Goal: Task Accomplishment & Management: Manage account settings

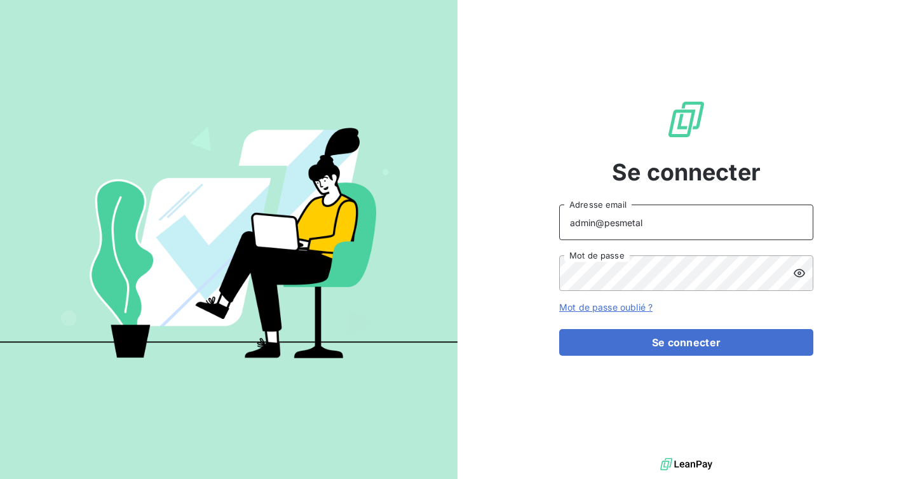
click at [679, 222] on input "admin@pesmetal" at bounding box center [686, 223] width 254 height 36
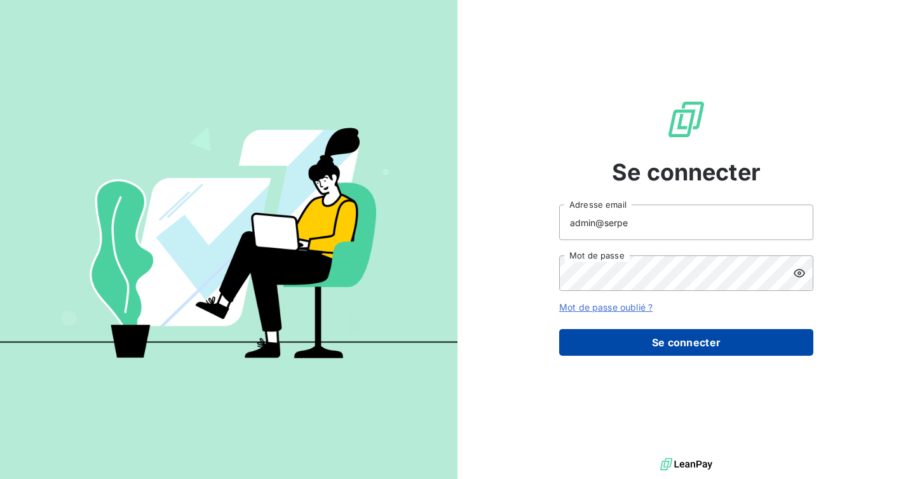
type input "admin@serpe"
click at [662, 337] on button "Se connecter" at bounding box center [686, 342] width 254 height 27
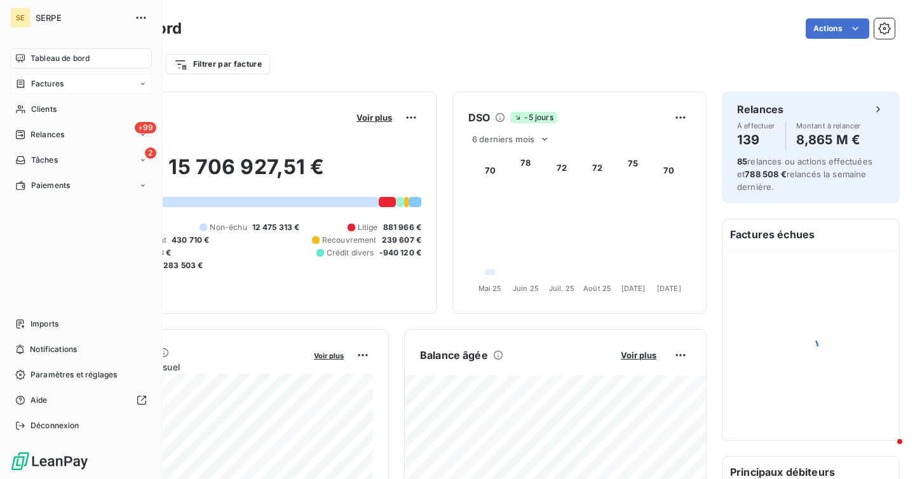
click at [41, 86] on span "Factures" at bounding box center [47, 83] width 32 height 11
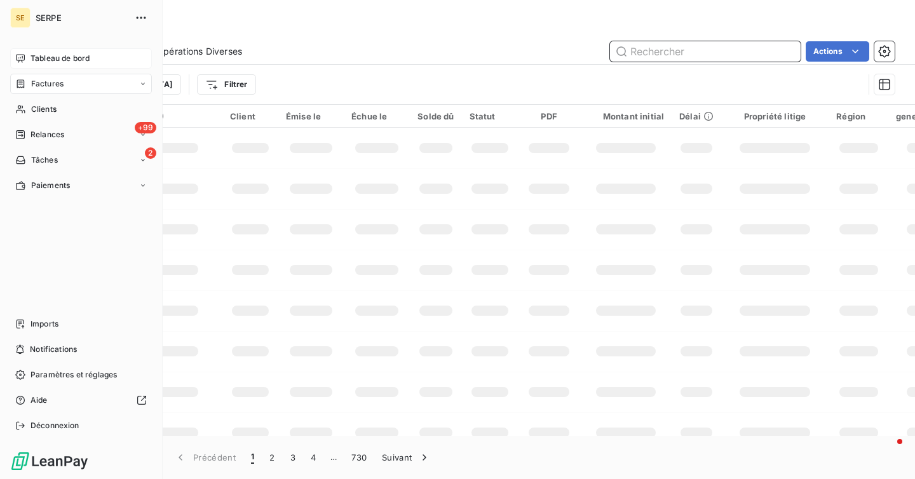
click at [50, 55] on span "Tableau de bord" at bounding box center [59, 58] width 59 height 11
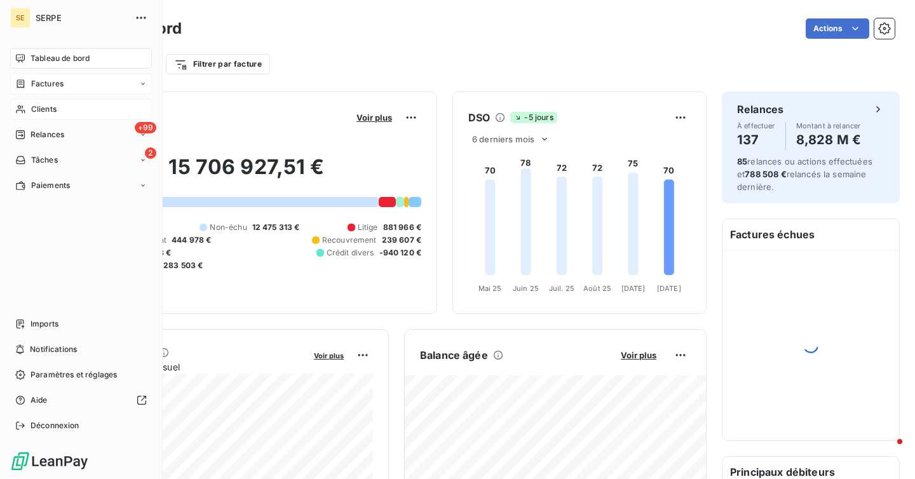
click at [28, 109] on div "Clients" at bounding box center [81, 109] width 142 height 20
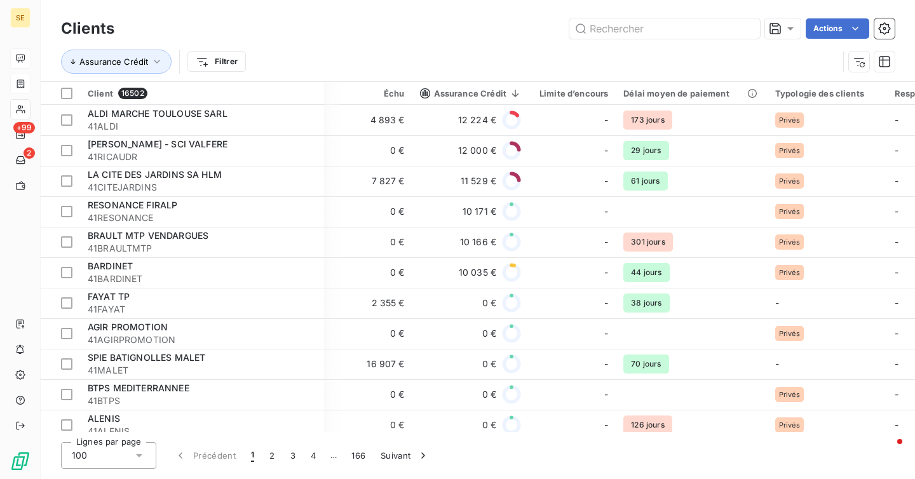
scroll to position [0, 680]
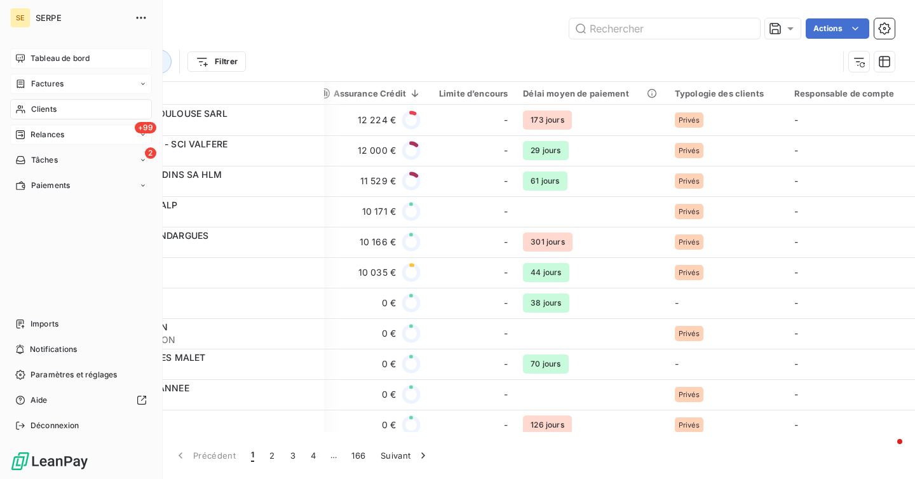
click at [51, 138] on span "Relances" at bounding box center [47, 134] width 34 height 11
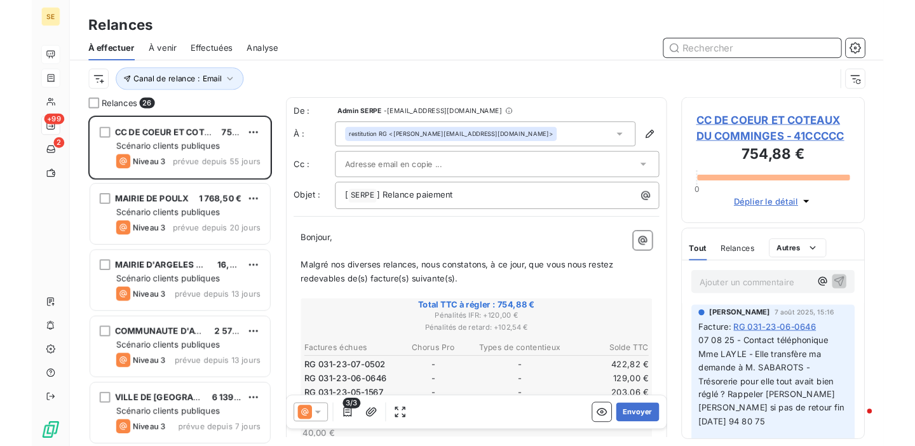
scroll to position [321, 197]
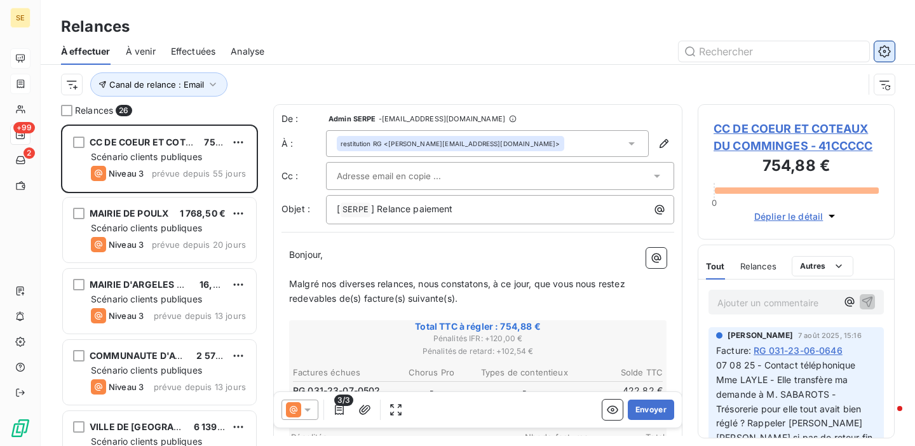
click at [893, 57] on button "button" at bounding box center [884, 51] width 20 height 20
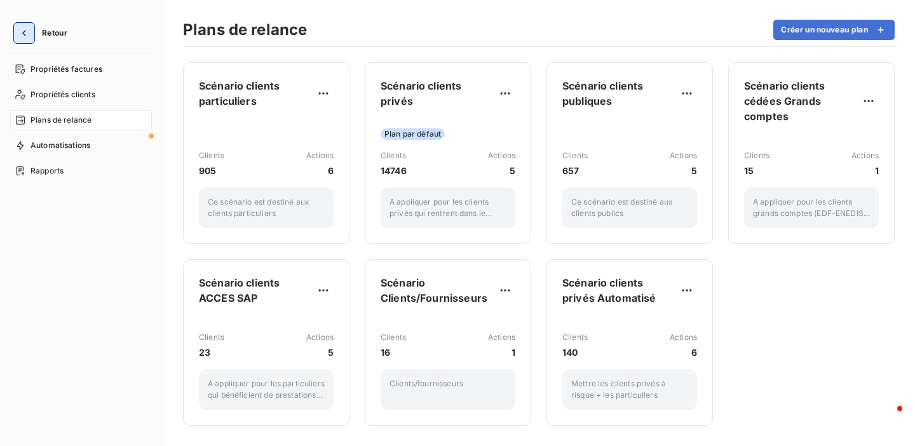
click at [30, 30] on button "button" at bounding box center [24, 33] width 20 height 20
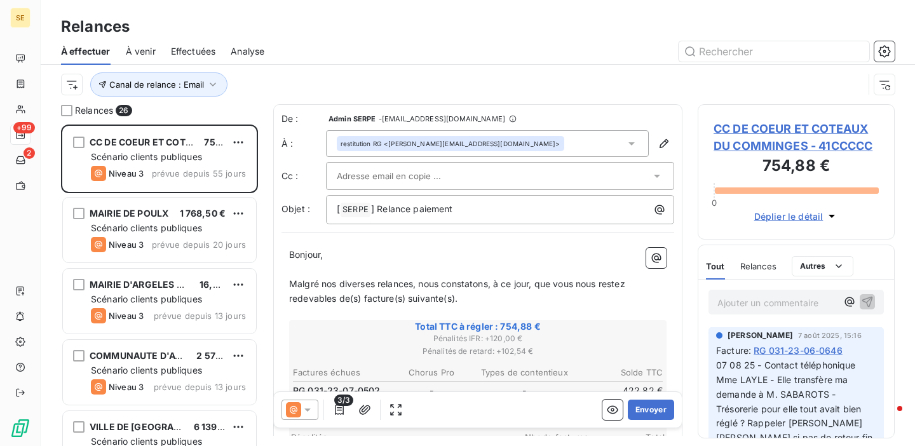
click at [198, 98] on div "Canal de relance : Email" at bounding box center [477, 84] width 833 height 39
click at [201, 88] on span "Canal de relance : Email" at bounding box center [156, 84] width 95 height 10
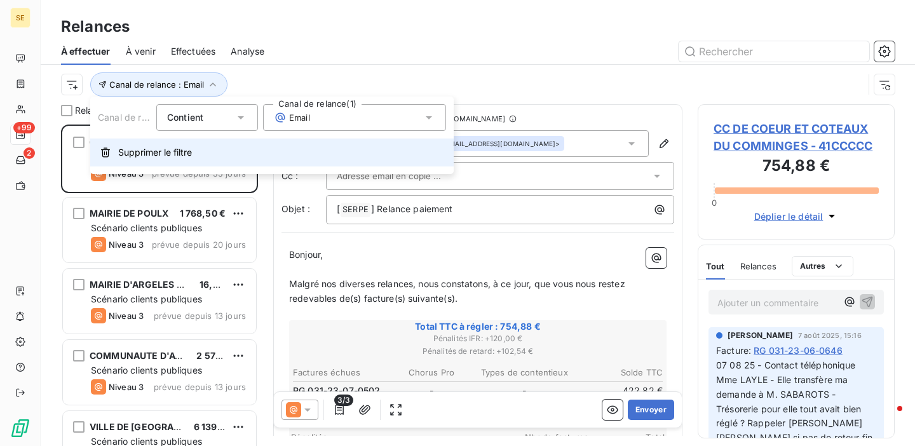
click at [177, 152] on span "Supprimer le filtre" at bounding box center [155, 152] width 74 height 13
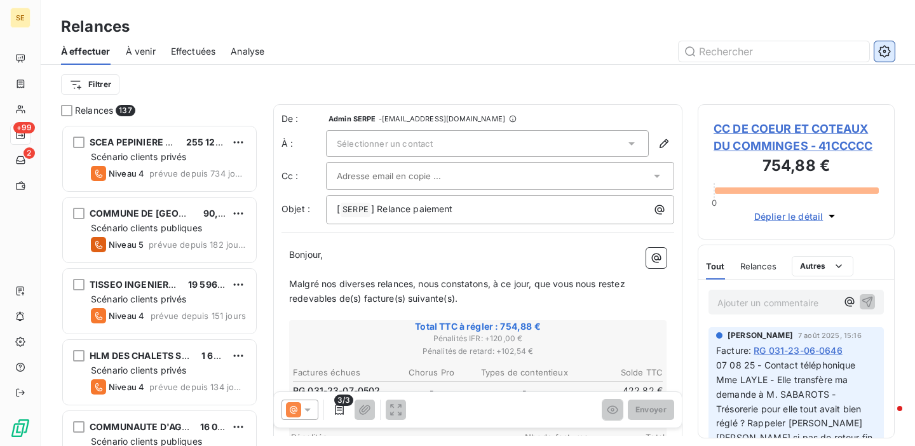
click at [887, 54] on icon "button" at bounding box center [884, 51] width 13 height 13
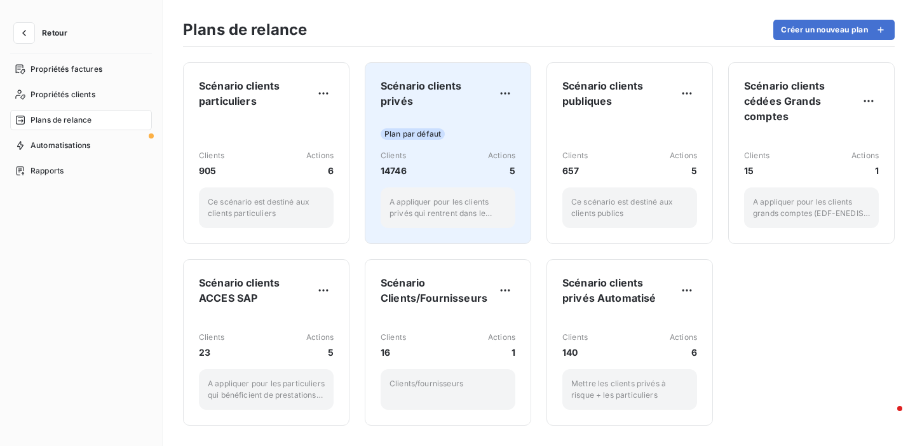
click at [482, 131] on div "Plan par défaut" at bounding box center [448, 133] width 135 height 11
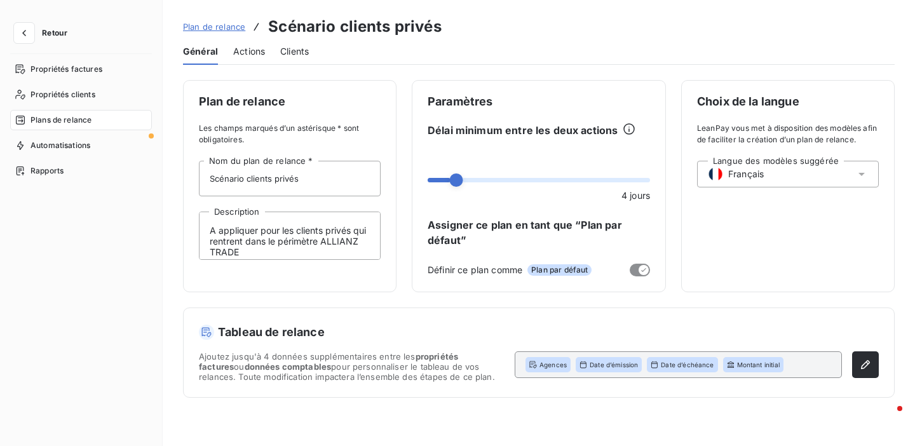
click at [245, 53] on span "Actions" at bounding box center [249, 51] width 32 height 13
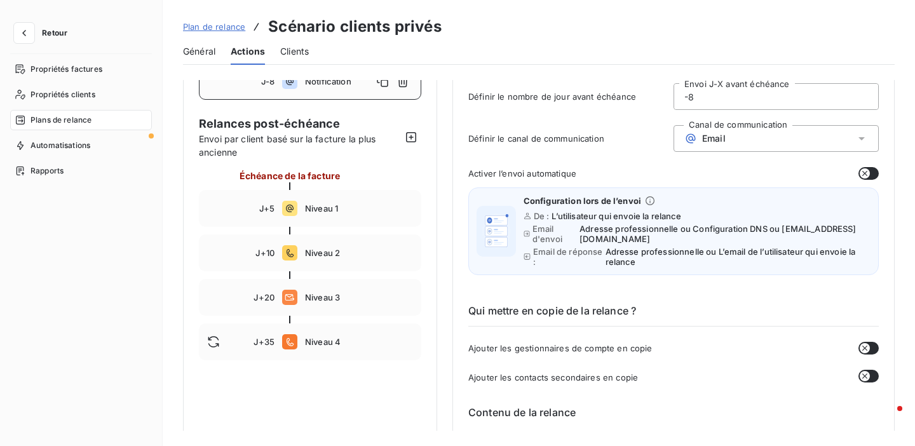
scroll to position [67, 0]
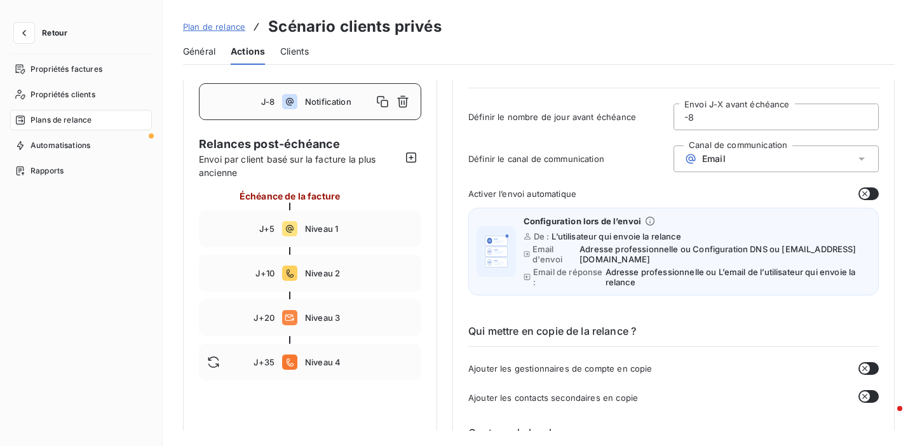
click at [230, 30] on span "Plan de relance" at bounding box center [214, 27] width 62 height 10
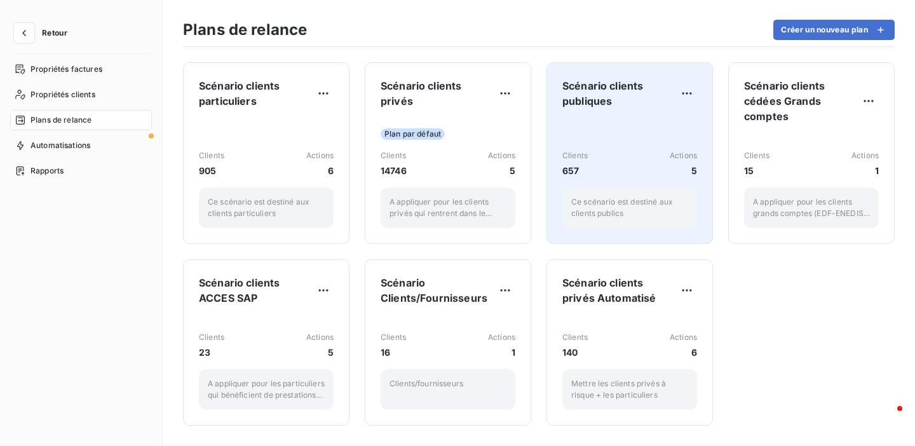
click at [620, 137] on div "Clients 657 Actions [DATE] scénario est destiné aux clients publics" at bounding box center [629, 173] width 135 height 109
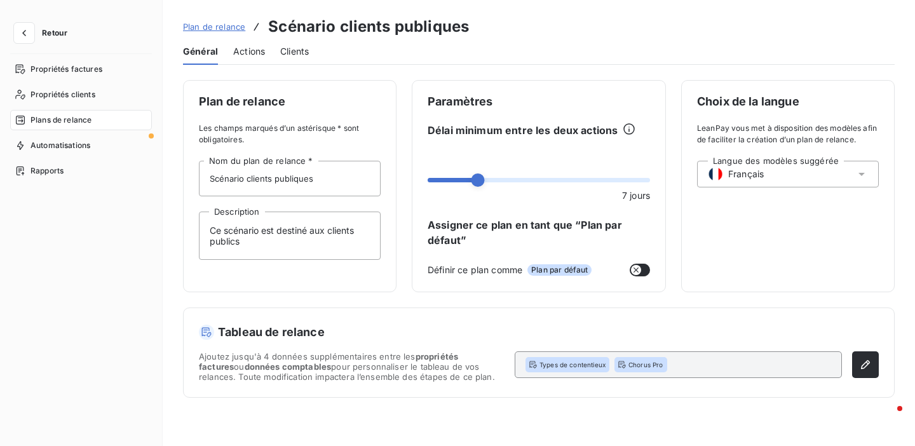
click at [253, 58] on div "Actions" at bounding box center [249, 51] width 32 height 27
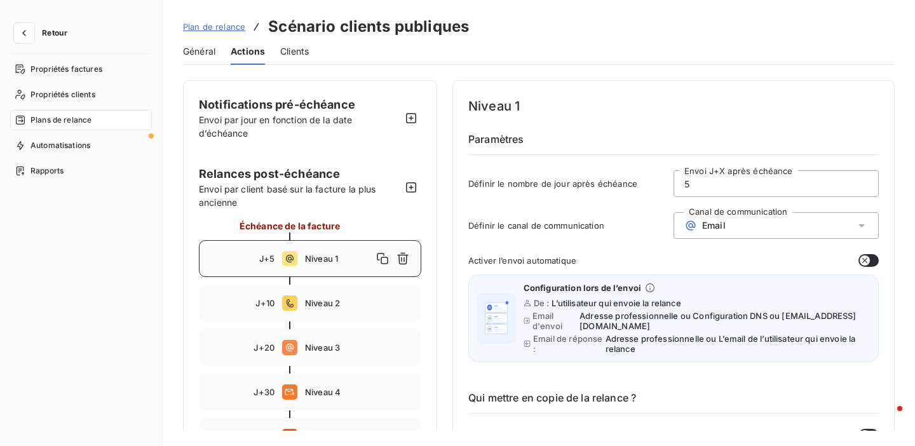
click at [223, 26] on span "Plan de relance" at bounding box center [214, 27] width 62 height 10
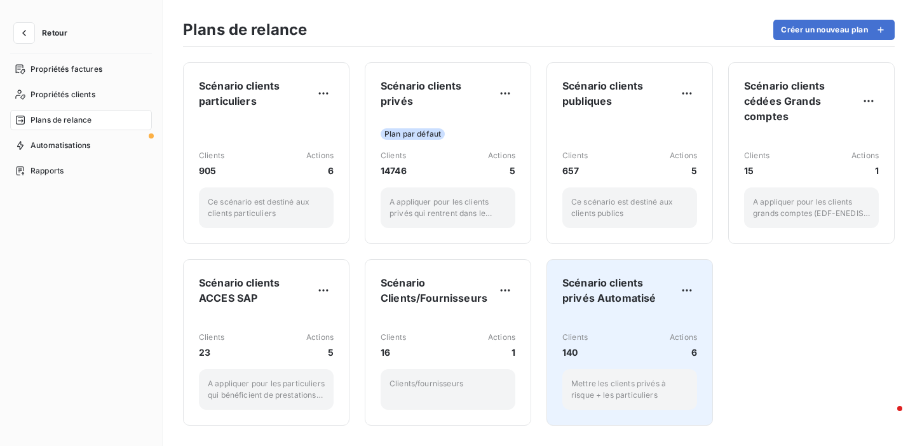
click at [590, 325] on div "Clients 140 Actions 6 Mettre les clients privés à risque + les particuliers" at bounding box center [629, 363] width 135 height 94
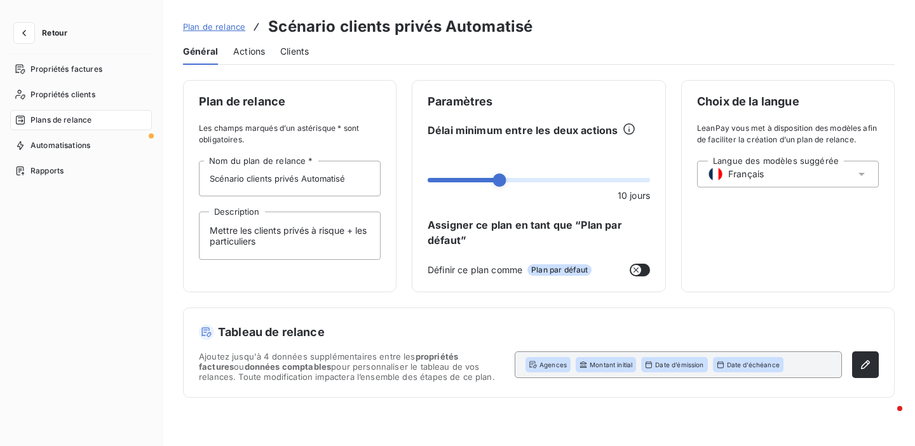
click at [248, 53] on span "Actions" at bounding box center [249, 51] width 32 height 13
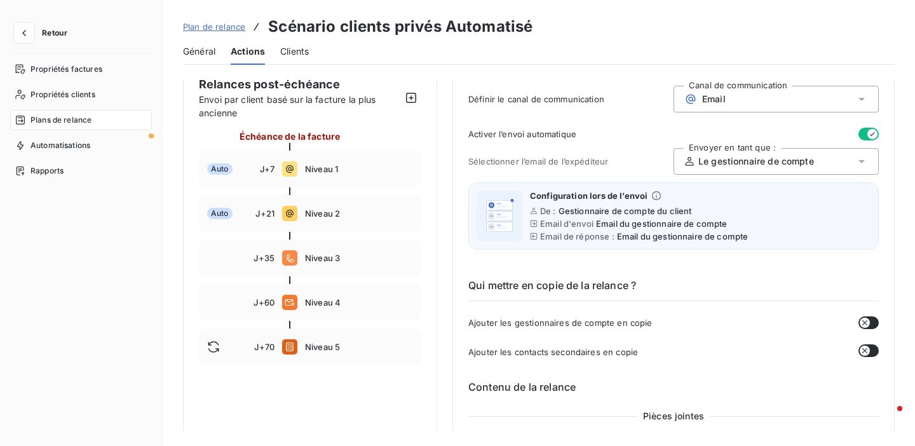
scroll to position [129, 0]
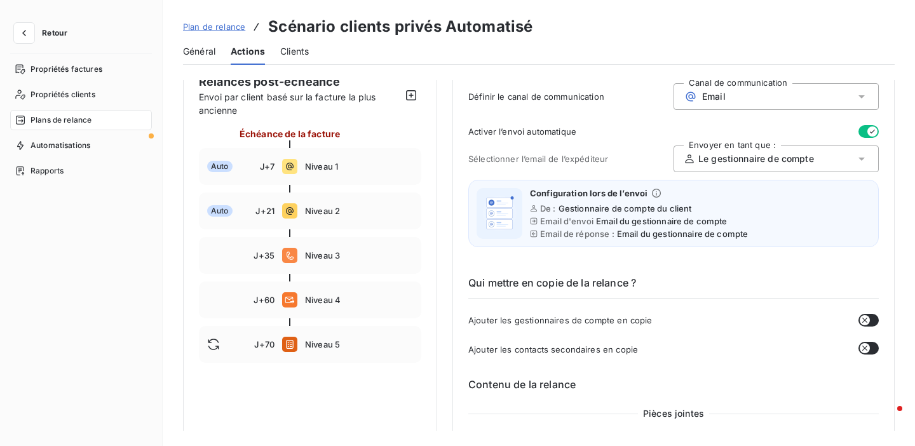
click at [208, 31] on span "Plan de relance" at bounding box center [214, 27] width 62 height 10
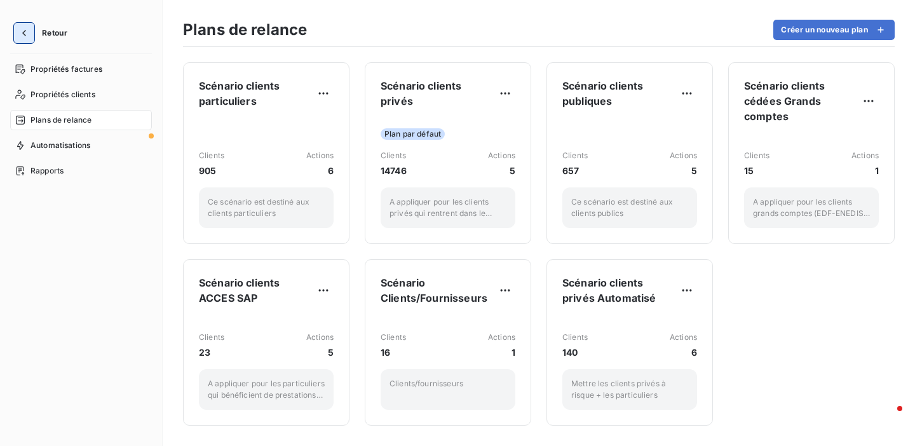
click at [27, 25] on button "button" at bounding box center [24, 33] width 20 height 20
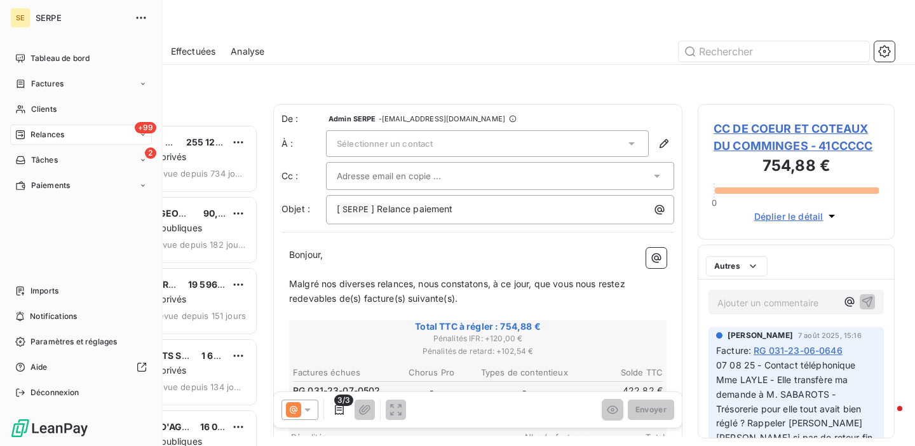
scroll to position [321, 197]
click at [32, 106] on span "Clients" at bounding box center [43, 109] width 25 height 11
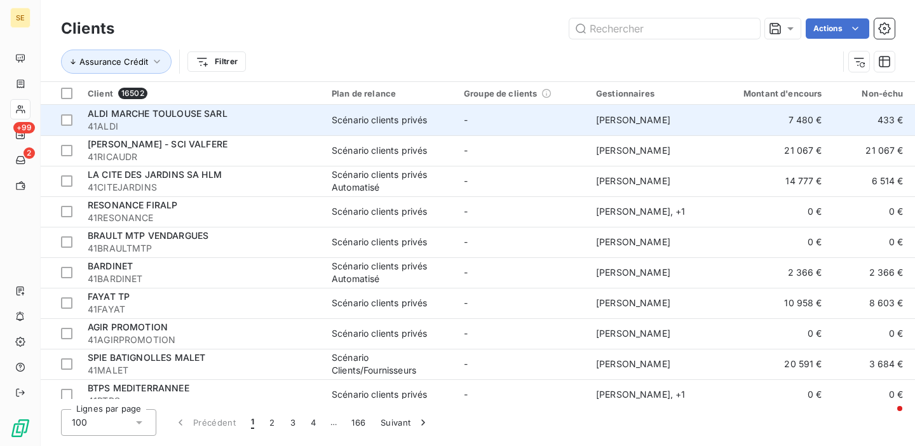
click at [271, 128] on span "41ALDI" at bounding box center [202, 126] width 229 height 13
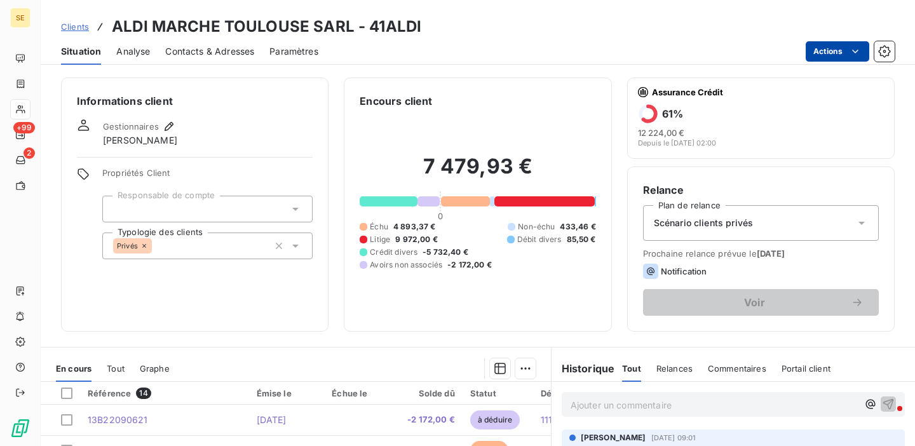
click at [840, 51] on html "SE +99 2 Clients ALDI MARCHE [GEOGRAPHIC_DATA] SARL - 41ALDI Situation Analyse …" at bounding box center [457, 223] width 915 height 446
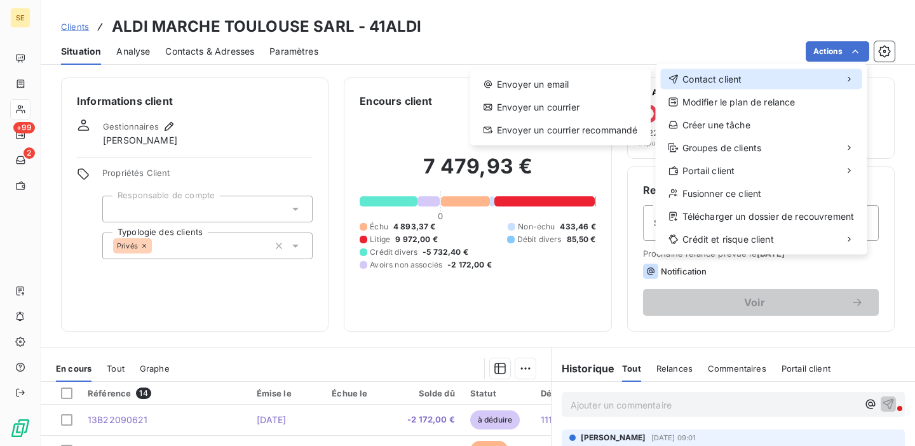
click at [742, 74] on div "Contact client" at bounding box center [761, 79] width 201 height 20
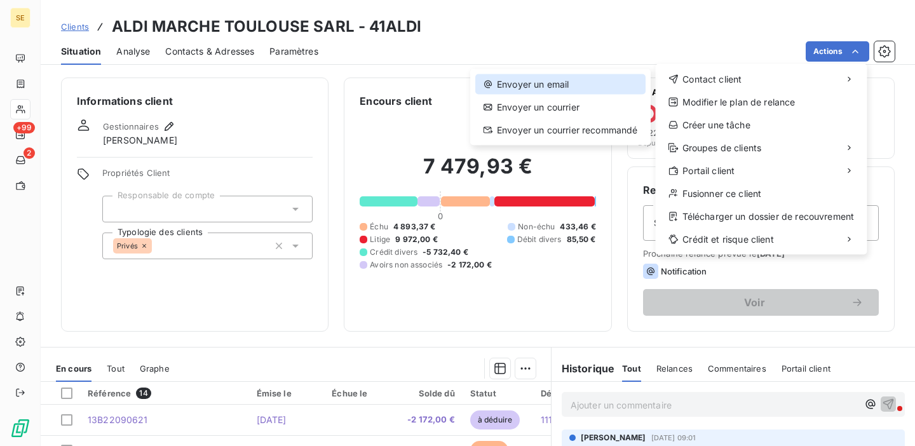
click at [608, 79] on div "Envoyer un email" at bounding box center [560, 84] width 170 height 20
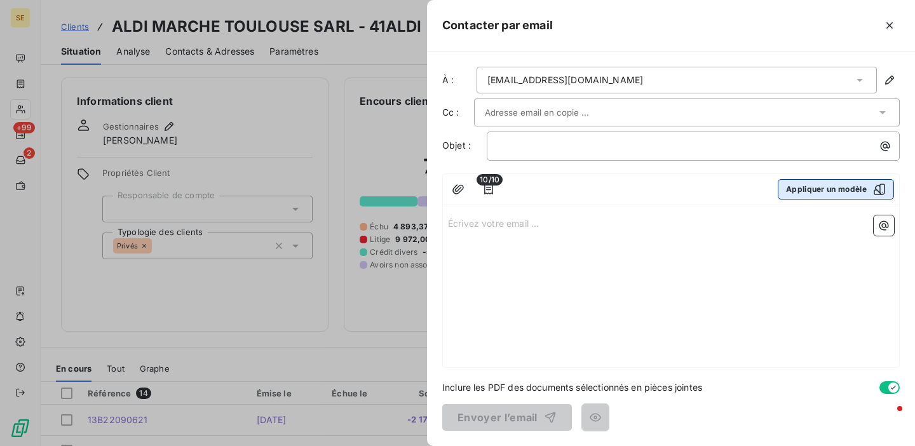
click at [832, 191] on button "Appliquer un modèle" at bounding box center [836, 189] width 116 height 20
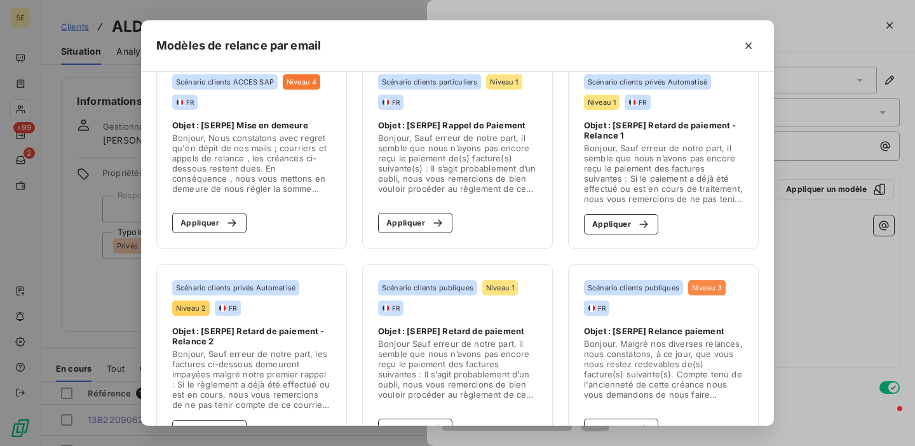
scroll to position [279, 0]
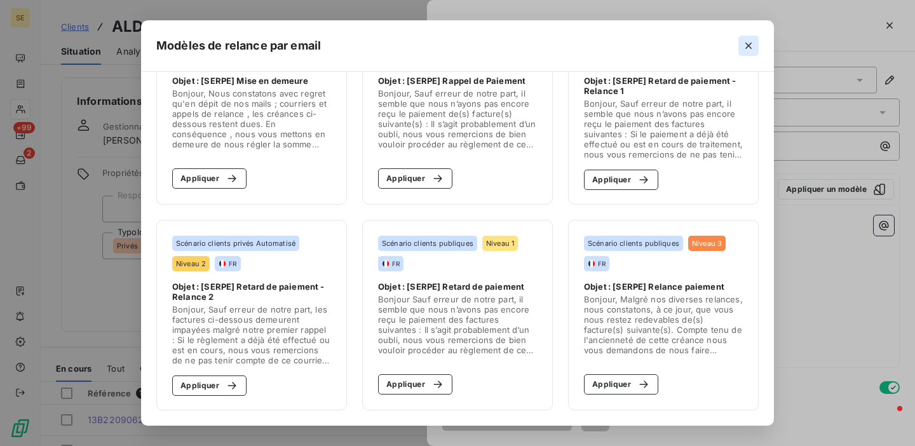
click at [753, 46] on icon "button" at bounding box center [748, 45] width 13 height 13
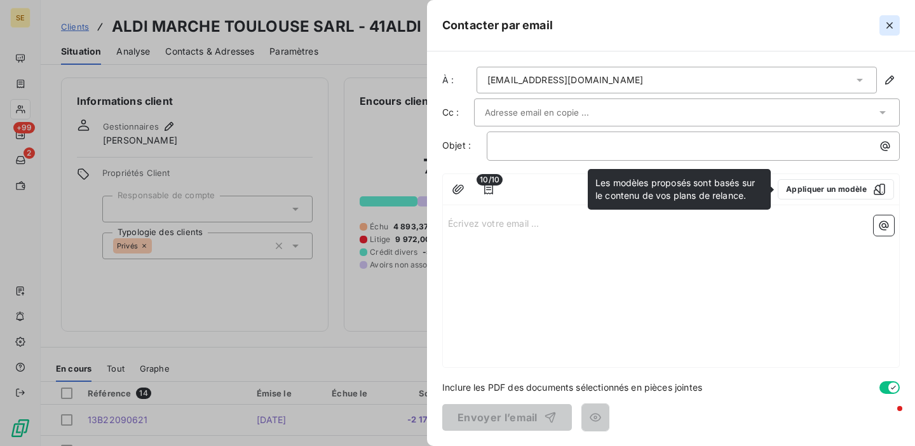
click at [884, 22] on icon "button" at bounding box center [889, 25] width 13 height 13
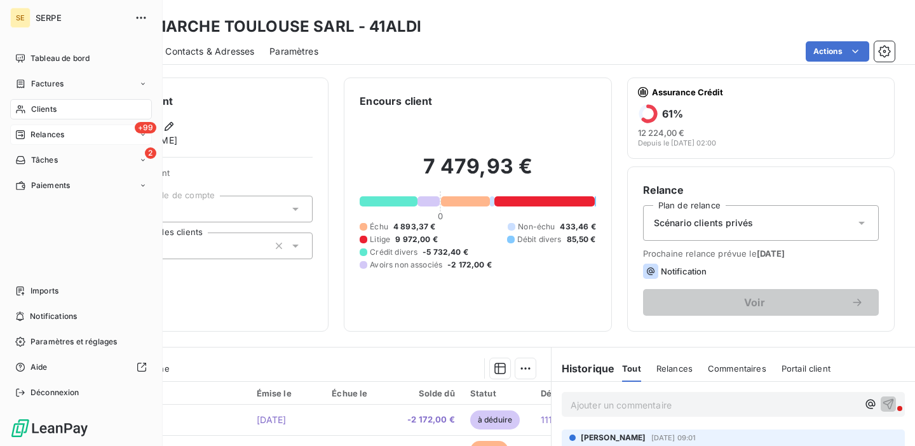
click at [28, 132] on div "Relances" at bounding box center [39, 134] width 49 height 11
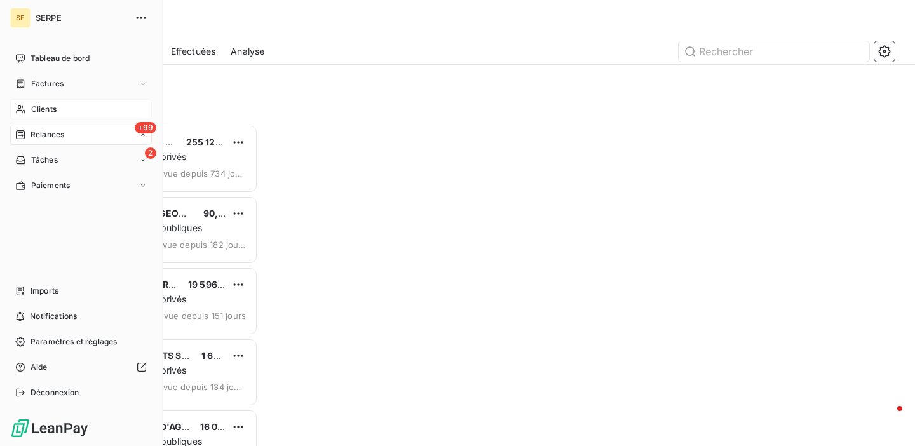
scroll to position [321, 197]
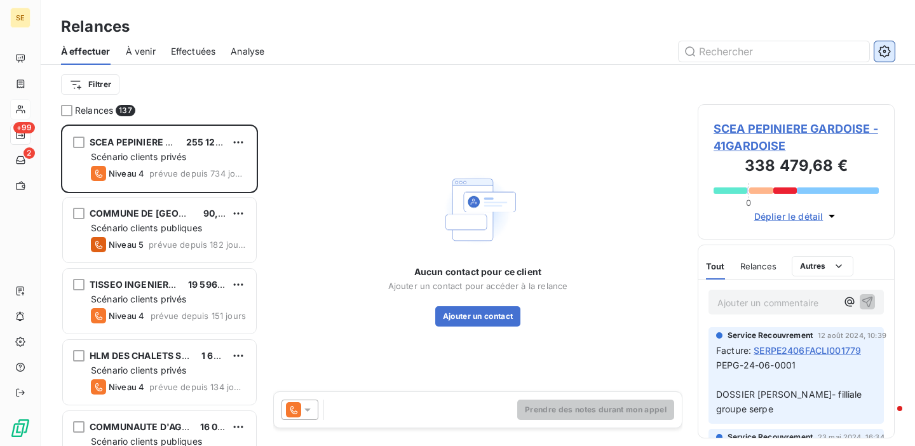
click at [885, 54] on icon "button" at bounding box center [884, 51] width 13 height 13
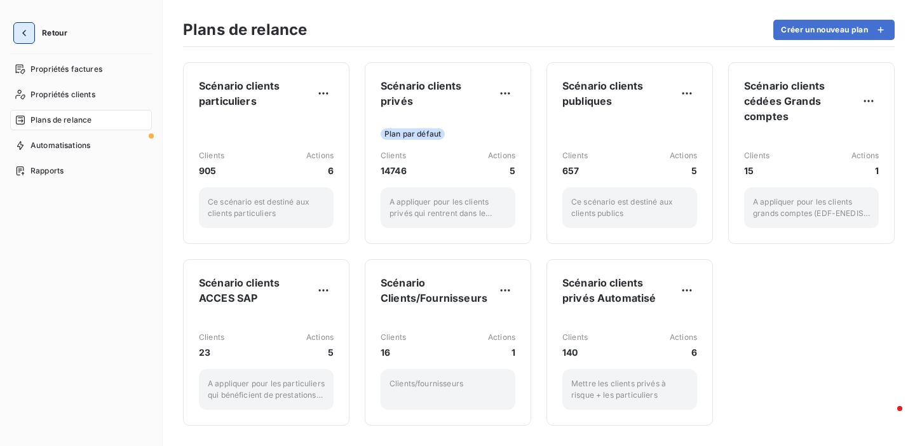
click at [25, 32] on icon "button" at bounding box center [24, 33] width 13 height 13
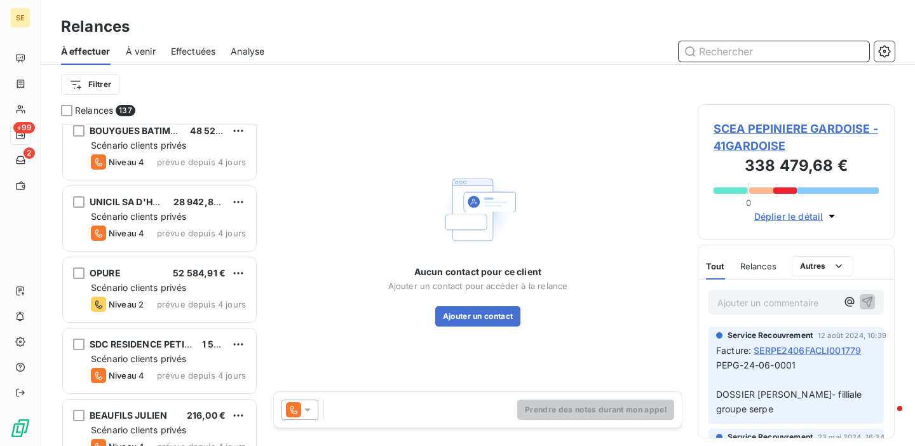
scroll to position [4760, 0]
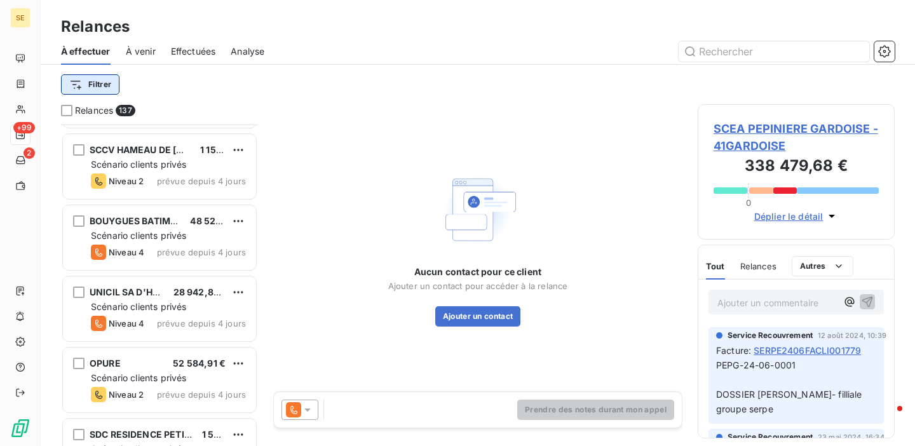
click at [101, 92] on html "SE +99 2 Relances À effectuer À venir Effectuées Analyse Filtrer Relances 137 S…" at bounding box center [457, 223] width 915 height 446
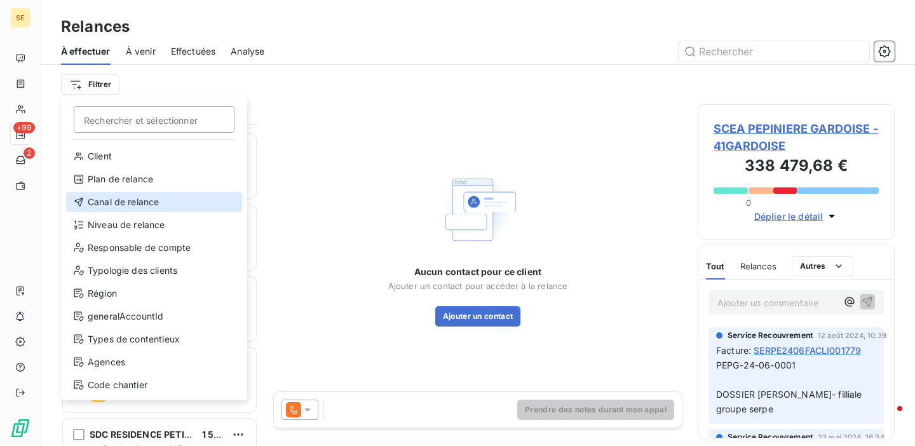
click at [146, 198] on div "Canal de relance" at bounding box center [154, 202] width 176 height 20
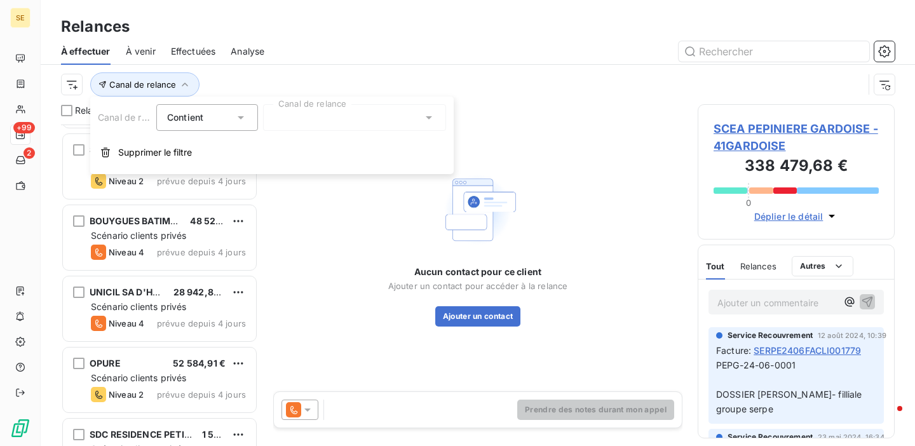
click at [296, 119] on div at bounding box center [354, 117] width 183 height 27
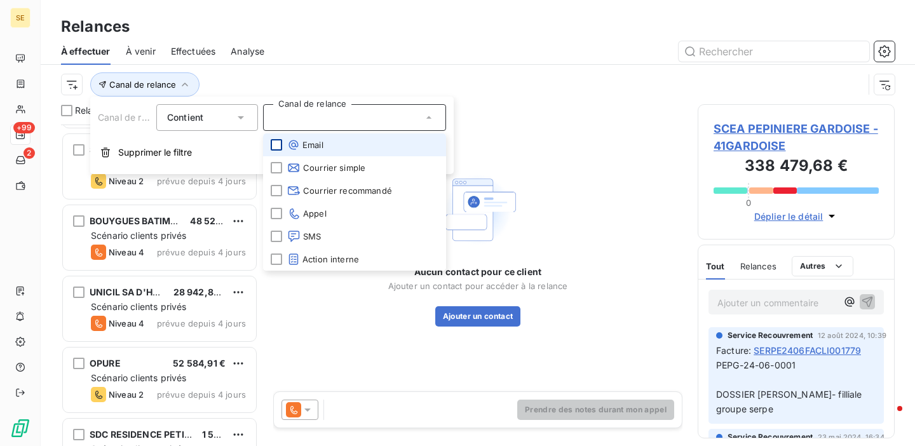
click at [275, 144] on div at bounding box center [276, 144] width 11 height 11
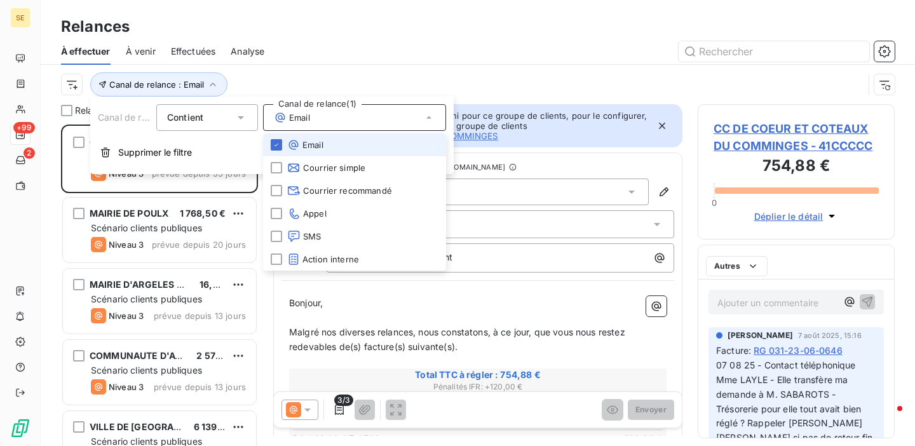
scroll to position [321, 197]
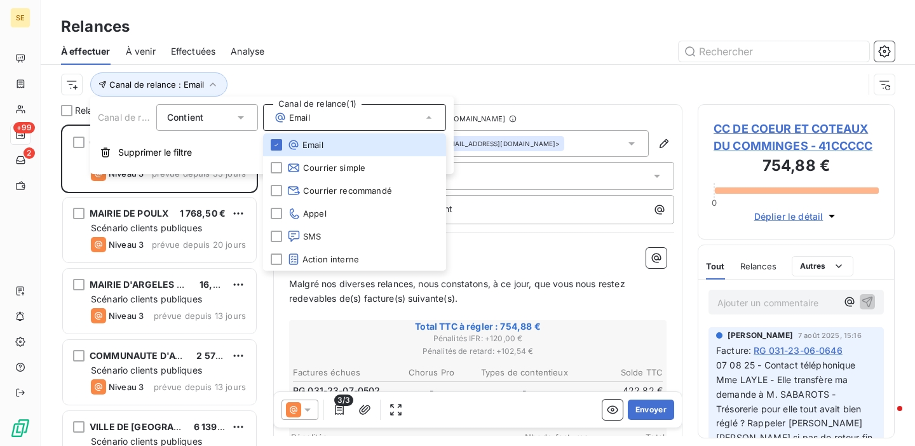
click at [317, 55] on div at bounding box center [587, 51] width 615 height 20
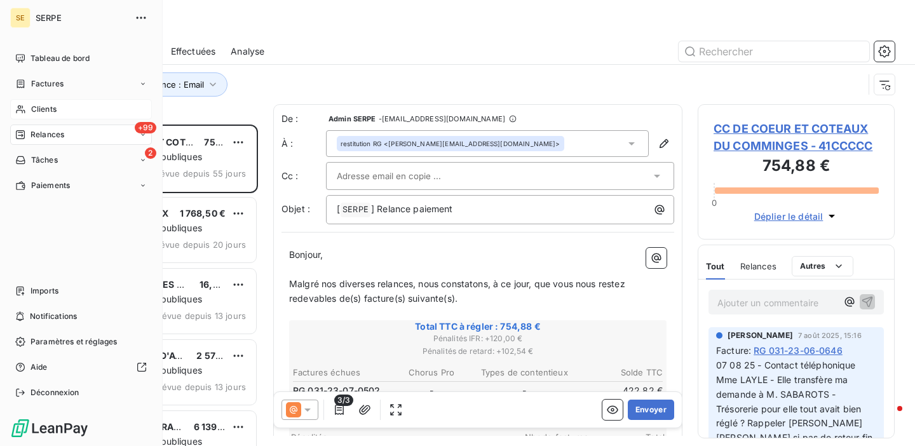
click at [32, 111] on span "Clients" at bounding box center [43, 109] width 25 height 11
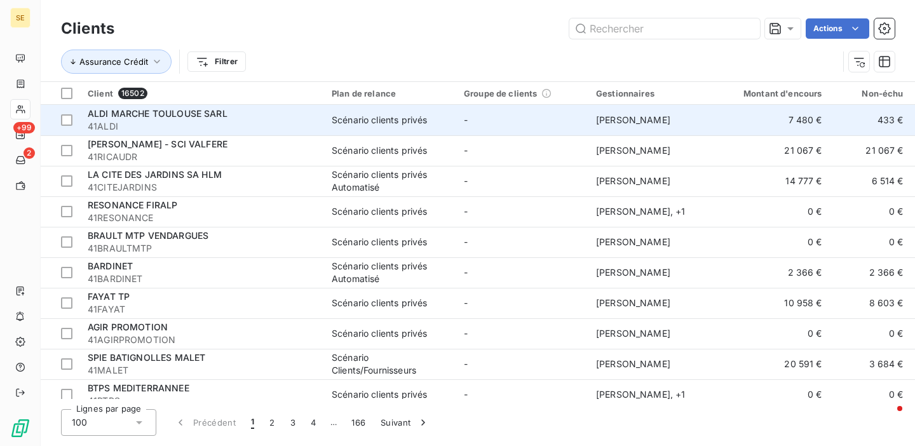
click at [506, 116] on td "-" at bounding box center [522, 120] width 132 height 30
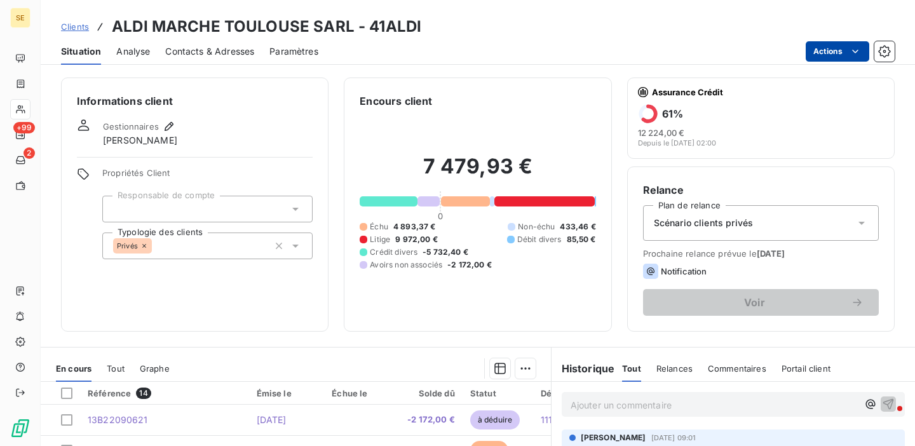
click at [826, 60] on html "SE +99 2 Clients ALDI MARCHE [GEOGRAPHIC_DATA] SARL - 41ALDI Situation Analyse …" at bounding box center [457, 223] width 915 height 446
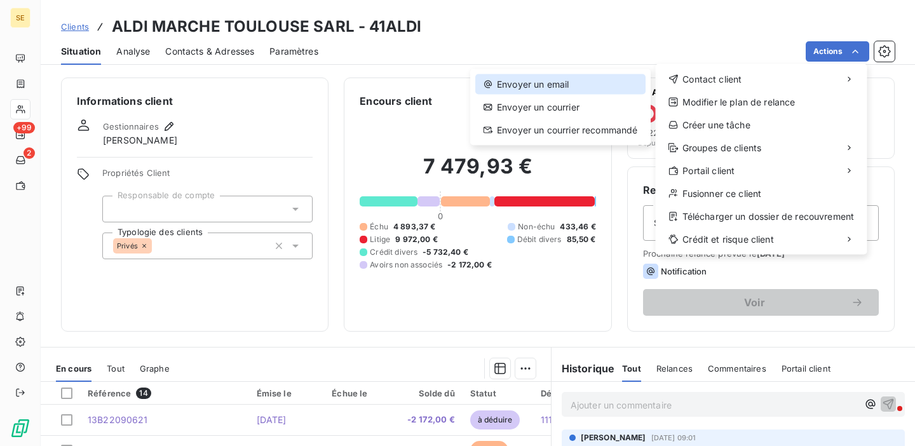
click at [553, 85] on div "Envoyer un email" at bounding box center [560, 84] width 170 height 20
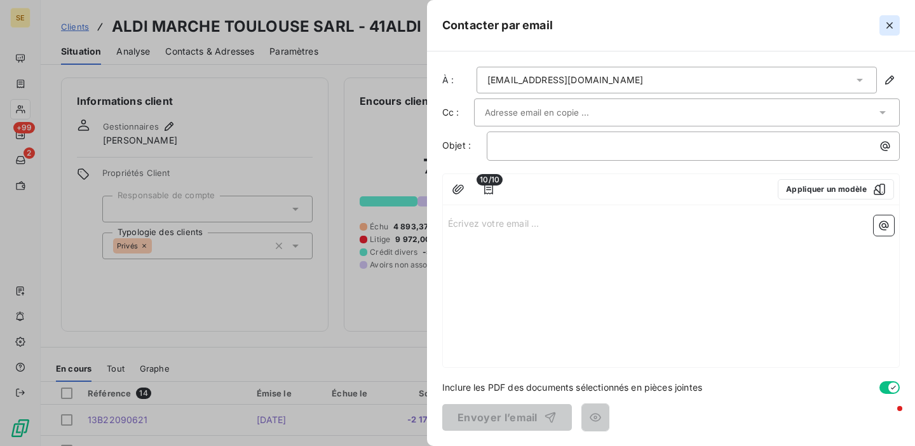
click at [890, 24] on icon "button" at bounding box center [889, 25] width 13 height 13
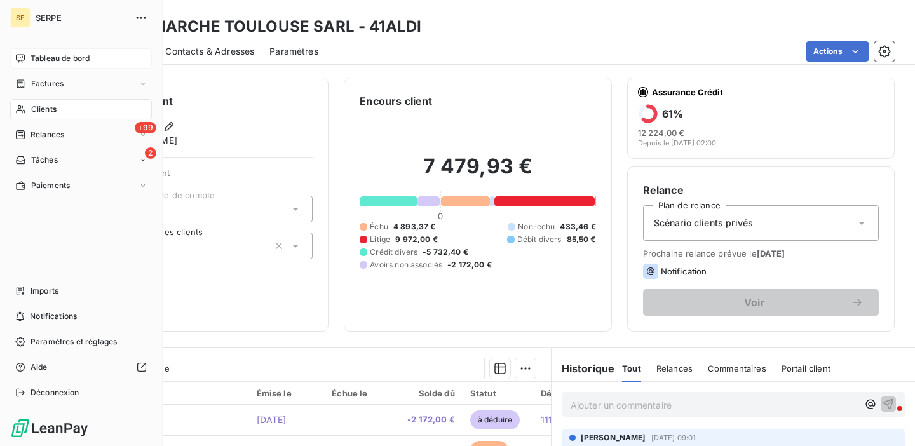
click at [34, 58] on span "Tableau de bord" at bounding box center [59, 58] width 59 height 11
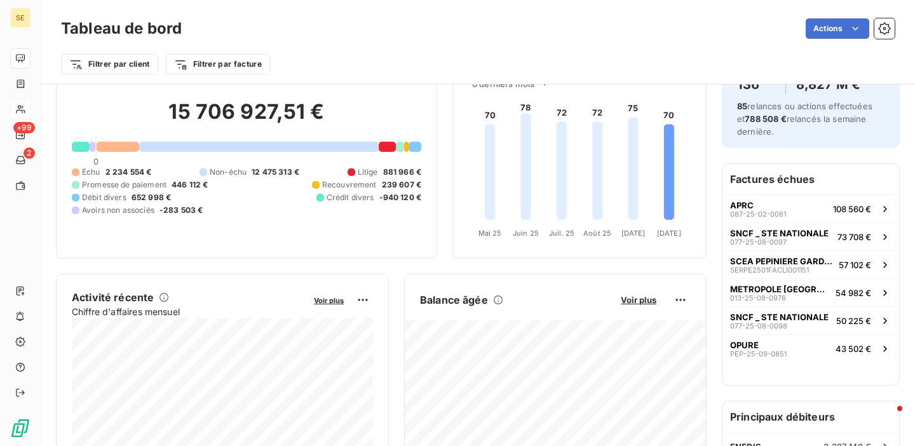
scroll to position [78, 0]
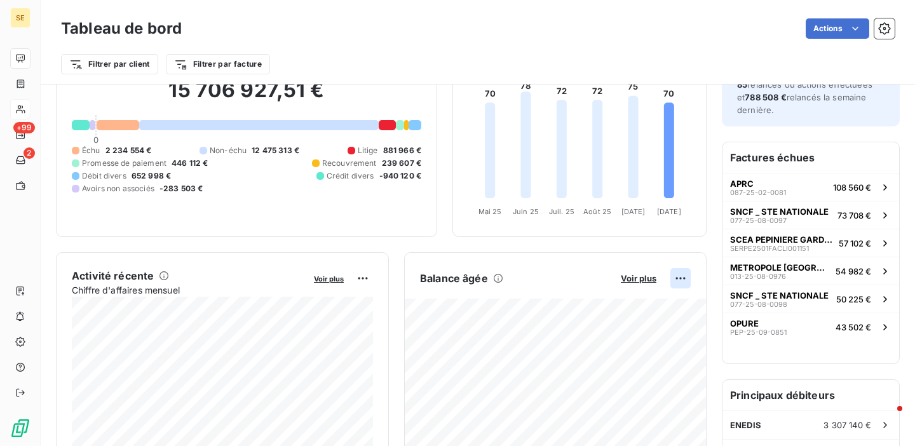
click at [679, 281] on html "SE +99 2 Tableau de bord Actions Filtrer par client Filtrer par facture Encours…" at bounding box center [457, 223] width 915 height 446
click at [647, 306] on div "Exporter" at bounding box center [649, 306] width 71 height 20
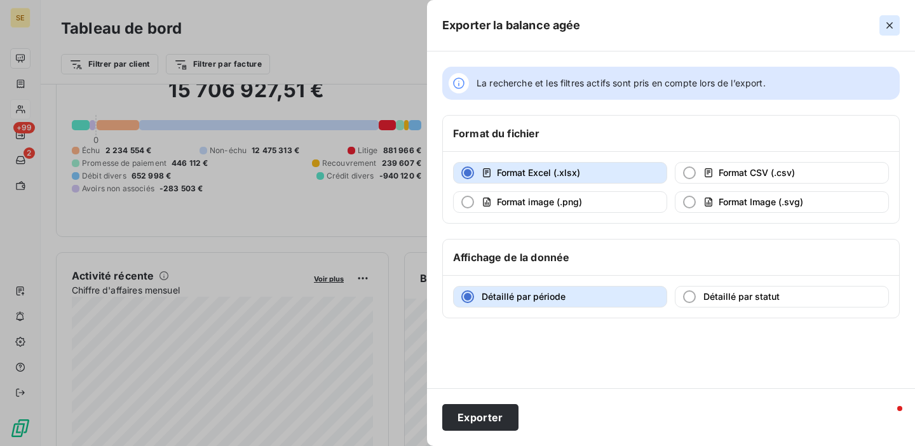
click at [889, 27] on icon "button" at bounding box center [889, 25] width 13 height 13
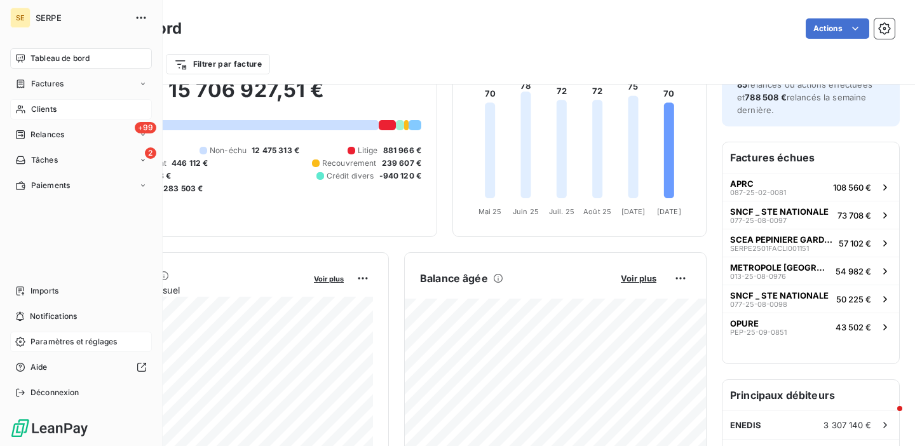
click at [80, 336] on span "Paramètres et réglages" at bounding box center [73, 341] width 86 height 11
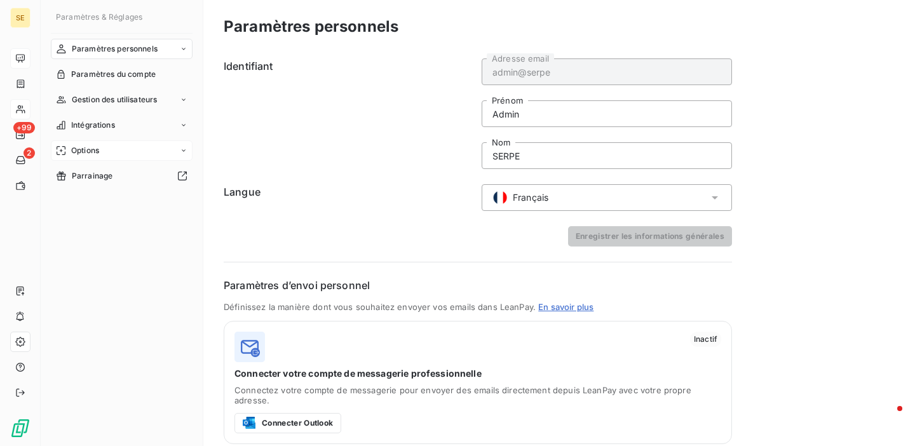
click at [111, 151] on div "Options" at bounding box center [122, 150] width 142 height 20
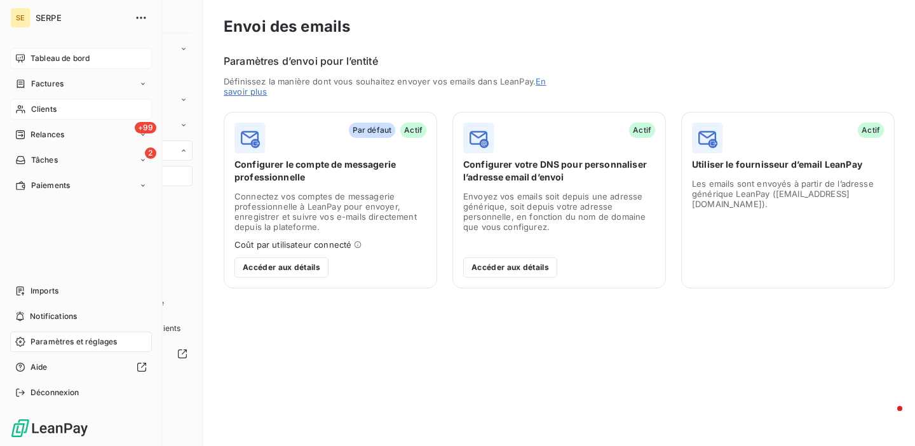
click at [68, 107] on div "Clients" at bounding box center [81, 109] width 142 height 20
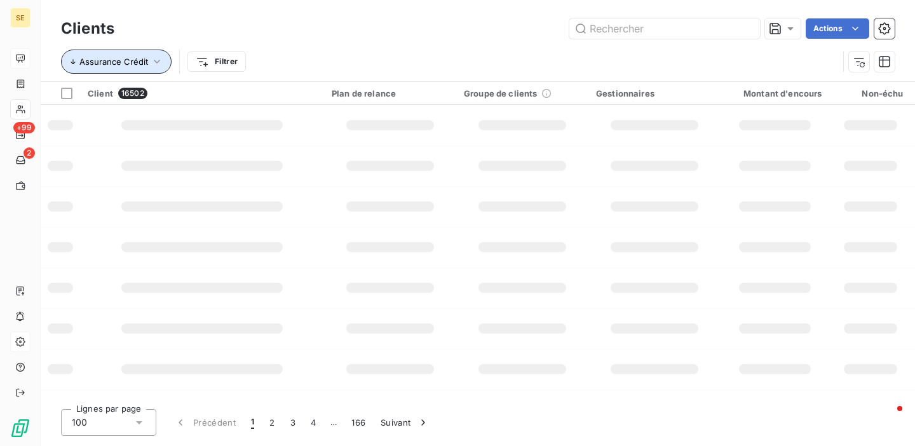
click at [145, 69] on button "Assurance Crédit" at bounding box center [116, 62] width 111 height 24
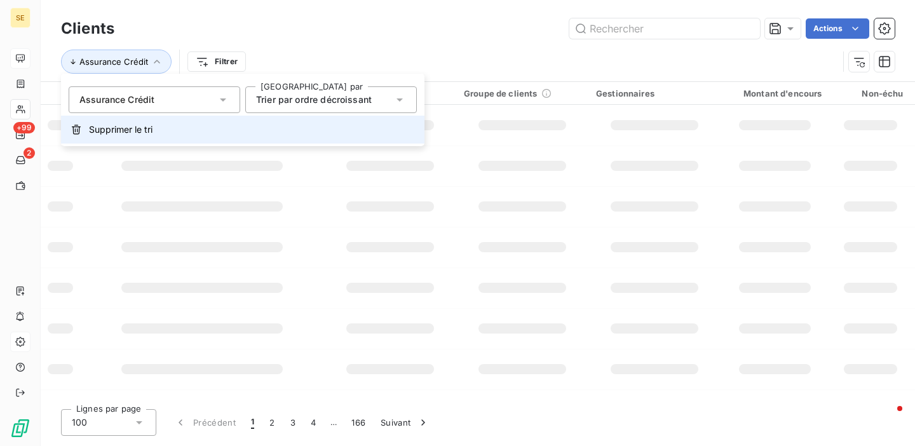
click at [126, 129] on span "Supprimer le tri" at bounding box center [121, 129] width 64 height 13
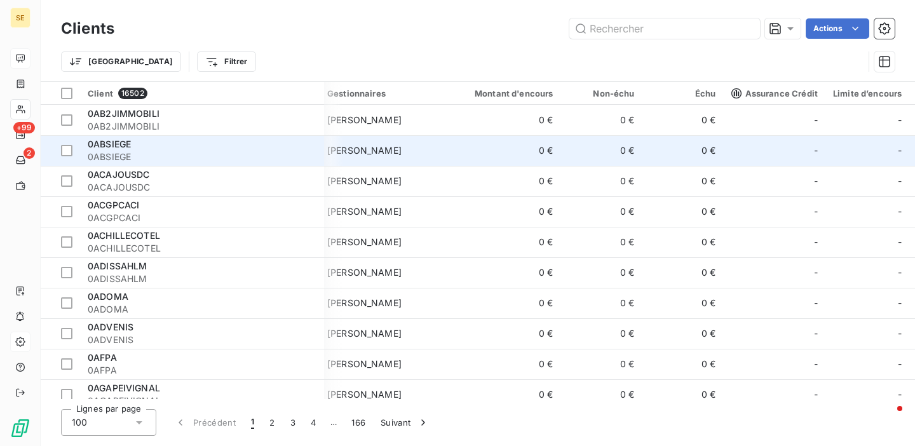
scroll to position [0, 368]
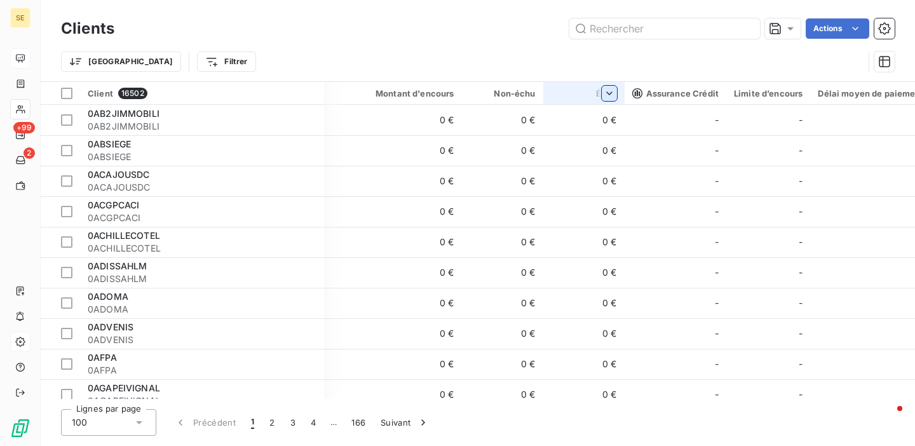
click at [616, 93] on html "SE +99 2 Clients Actions Trier Filtrer Client 16502 Plan de relance Groupe de c…" at bounding box center [457, 223] width 915 height 446
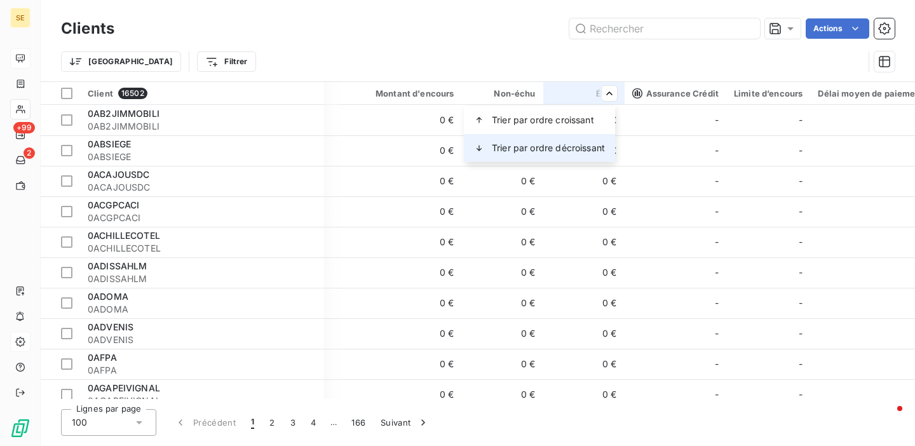
click at [587, 139] on div "Trier par ordre décroissant" at bounding box center [539, 148] width 151 height 28
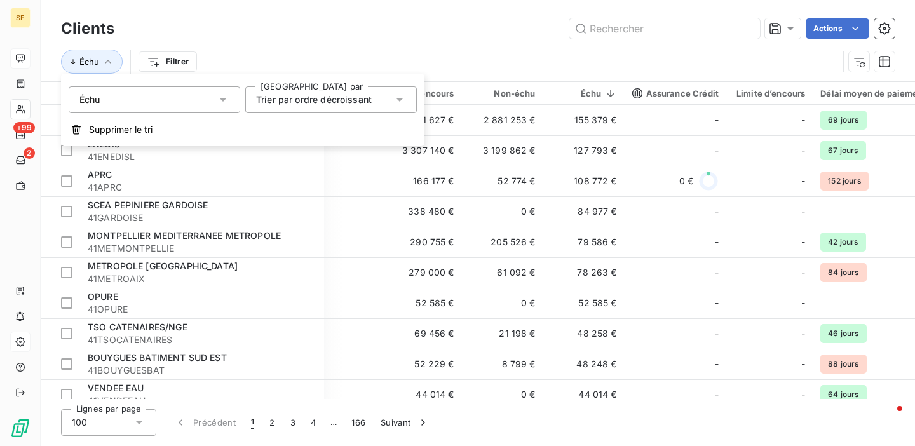
click at [475, 30] on div "Actions" at bounding box center [512, 28] width 765 height 20
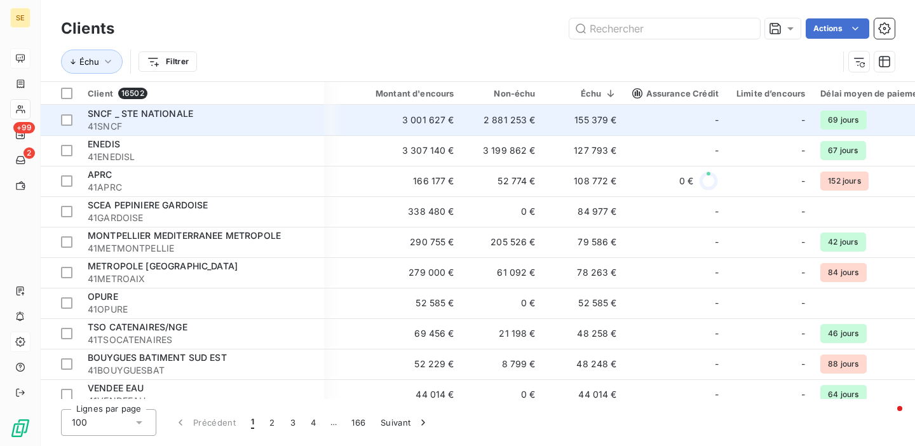
click at [447, 117] on td "3 001 627 €" at bounding box center [407, 120] width 109 height 30
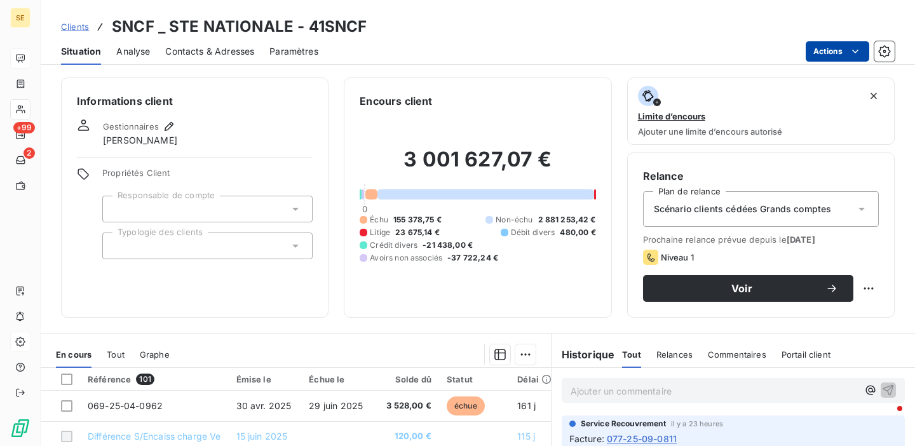
click at [832, 55] on html "SE +99 2 Clients SNCF _ STE NATIONALE - 41SNCF Situation Analyse Contacts & Adr…" at bounding box center [457, 223] width 915 height 446
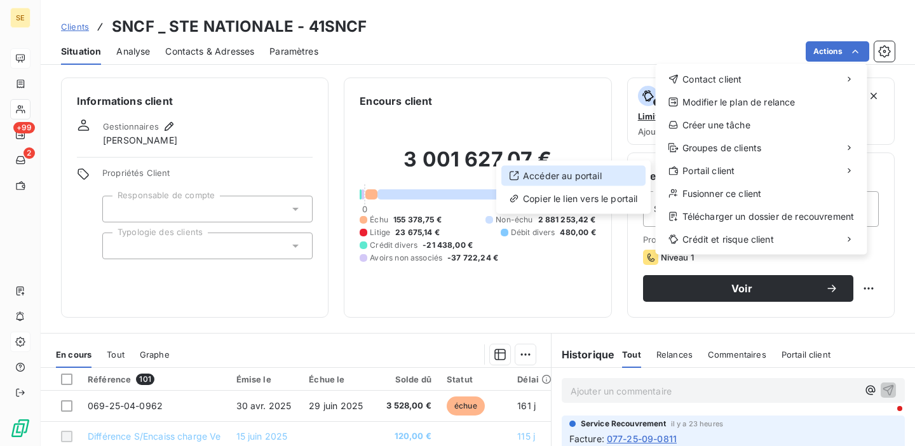
click at [600, 170] on div "Accéder au portail" at bounding box center [573, 176] width 144 height 20
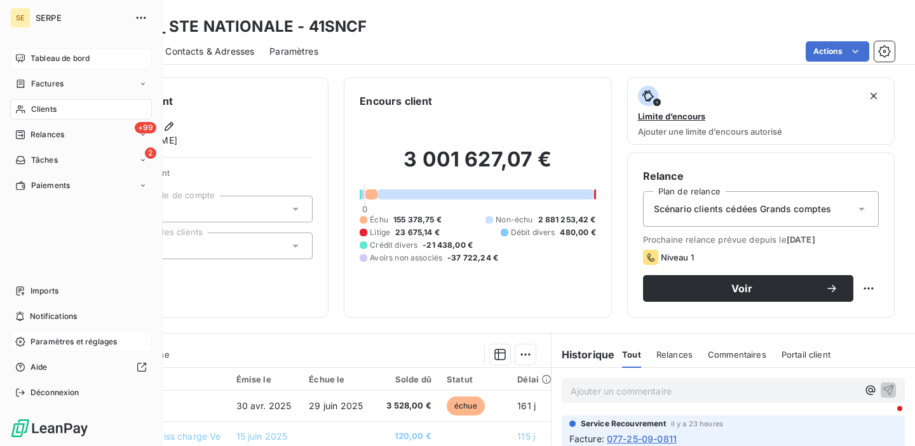
click at [48, 337] on span "Paramètres et réglages" at bounding box center [73, 341] width 86 height 11
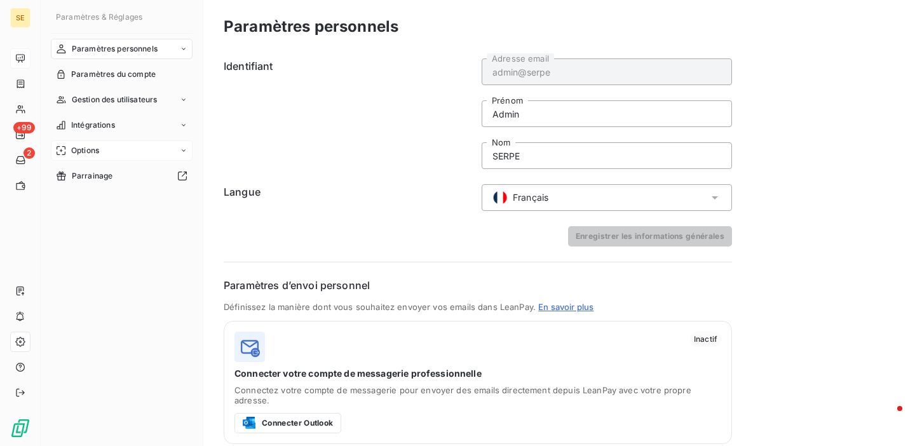
click at [102, 152] on div "Options" at bounding box center [122, 150] width 142 height 20
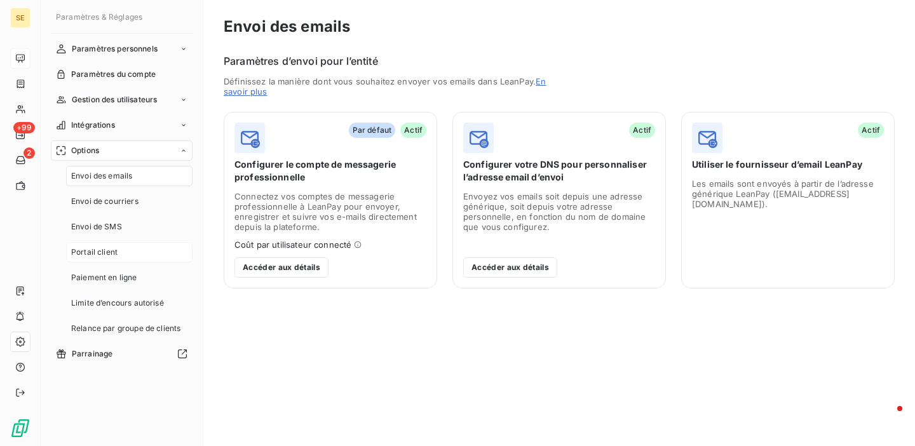
click at [103, 254] on span "Portail client" at bounding box center [94, 251] width 46 height 11
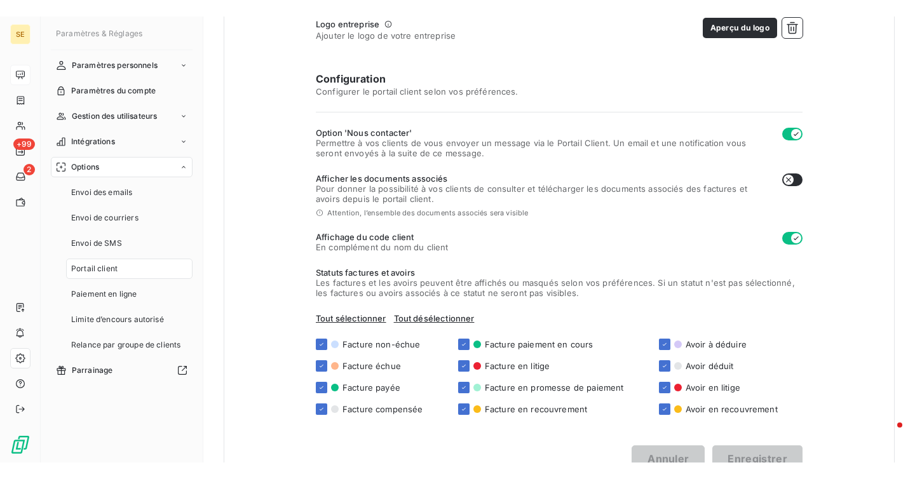
scroll to position [339, 0]
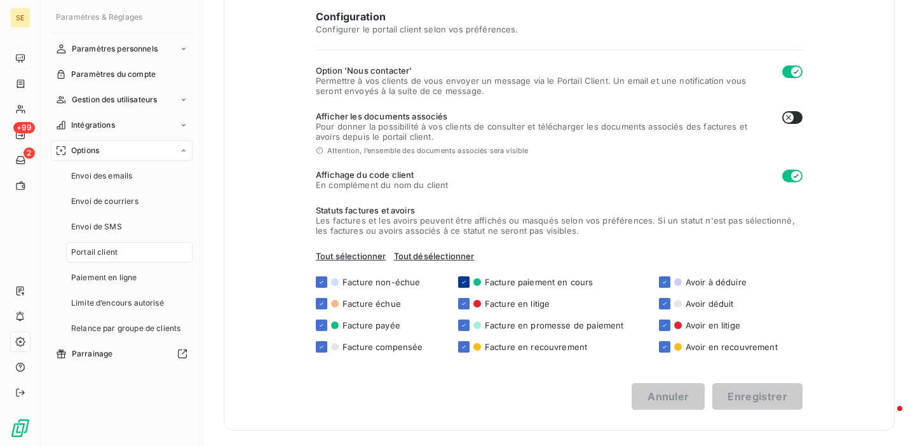
click at [462, 279] on icon at bounding box center [464, 282] width 8 height 8
checkbox input "false"
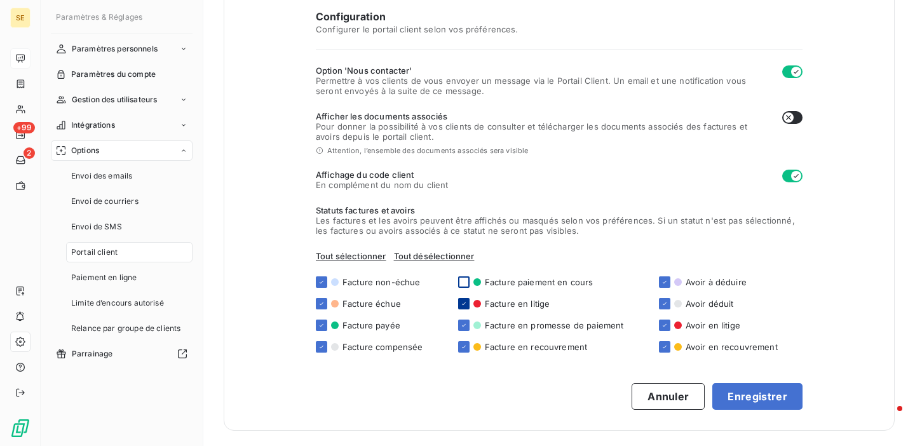
click at [461, 306] on icon at bounding box center [464, 304] width 8 height 8
checkbox input "false"
click at [461, 325] on icon at bounding box center [464, 325] width 8 height 8
click at [464, 325] on div at bounding box center [463, 325] width 11 height 11
checkbox input "true"
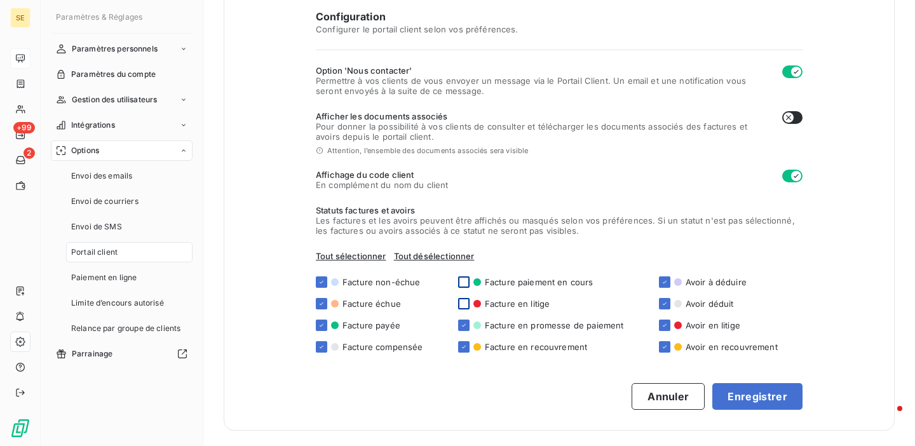
click at [461, 307] on div at bounding box center [463, 303] width 11 height 11
checkbox input "true"
click at [466, 275] on div "Statuts factures et avoirs Les factures et les avoirs peuvent être affichés ou …" at bounding box center [559, 278] width 487 height 147
click at [462, 285] on div at bounding box center [463, 281] width 11 height 11
checkbox input "true"
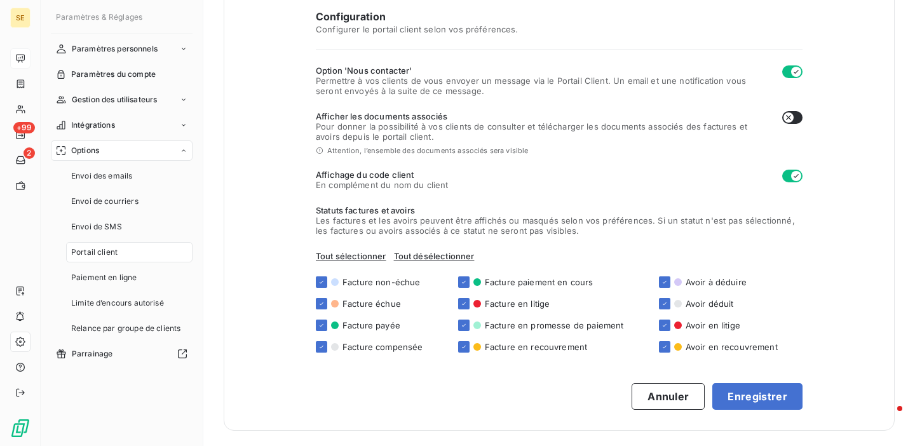
click at [170, 150] on div "Options" at bounding box center [122, 150] width 142 height 20
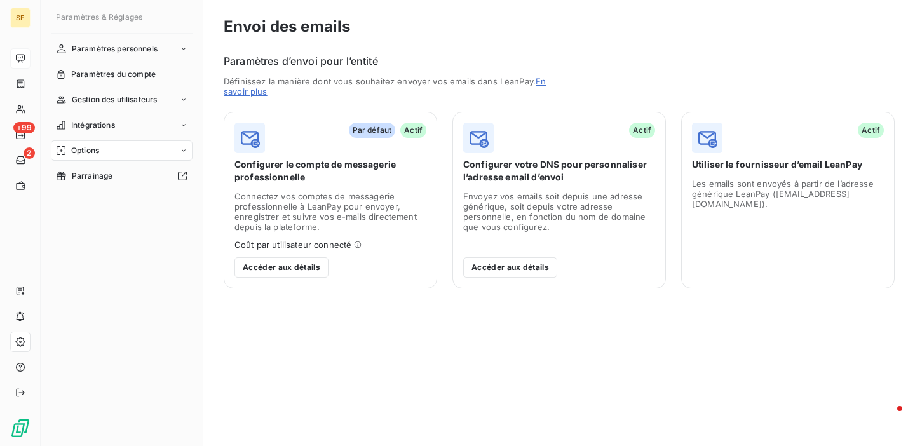
click at [172, 137] on nav "Paramètres personnels Paramètres du compte Gestion des utilisateurs Intégration…" at bounding box center [122, 112] width 142 height 147
click at [173, 131] on div "Intégrations" at bounding box center [122, 125] width 142 height 20
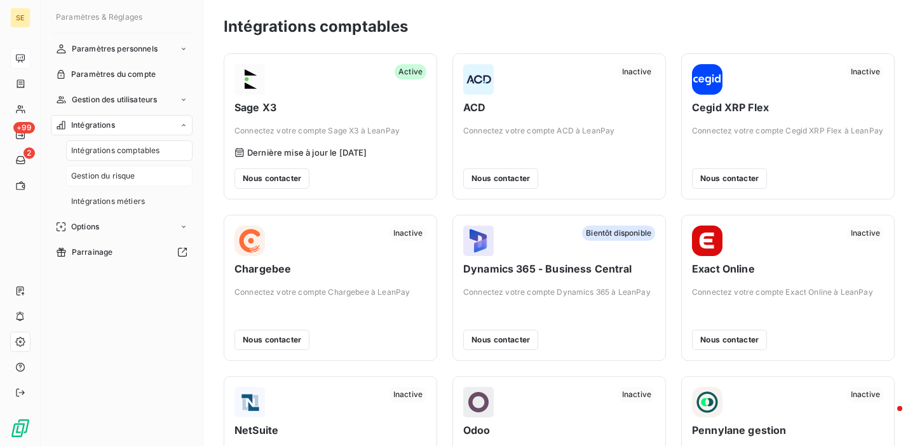
click at [111, 173] on span "Gestion du risque" at bounding box center [103, 175] width 64 height 11
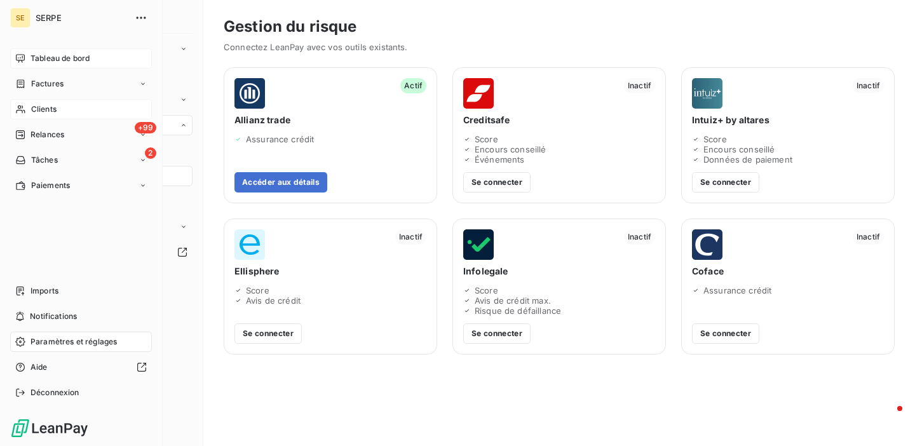
click at [28, 110] on div "Clients" at bounding box center [81, 109] width 142 height 20
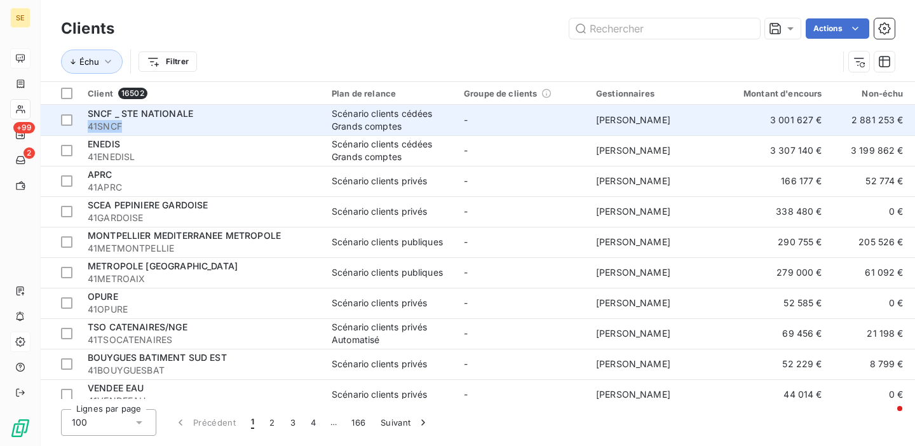
drag, startPoint x: 121, startPoint y: 126, endPoint x: 88, endPoint y: 125, distance: 33.7
click at [88, 125] on span "41SNCF" at bounding box center [202, 126] width 229 height 13
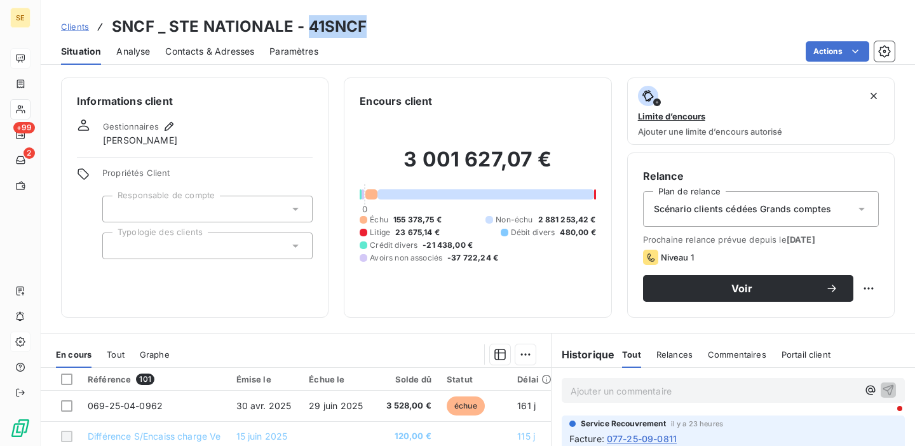
drag, startPoint x: 381, startPoint y: 24, endPoint x: 307, endPoint y: 24, distance: 73.7
click at [307, 24] on div "Clients SNCF _ STE NATIONALE - 41SNCF" at bounding box center [478, 26] width 874 height 23
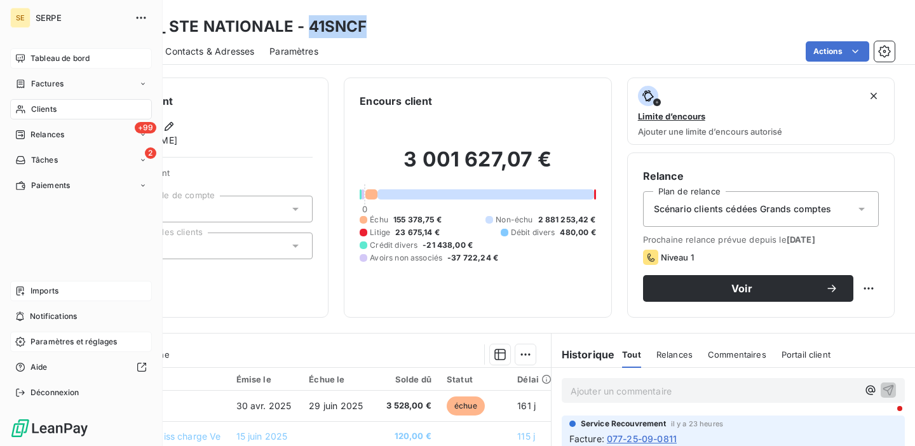
click at [30, 285] on span "Imports" at bounding box center [44, 290] width 28 height 11
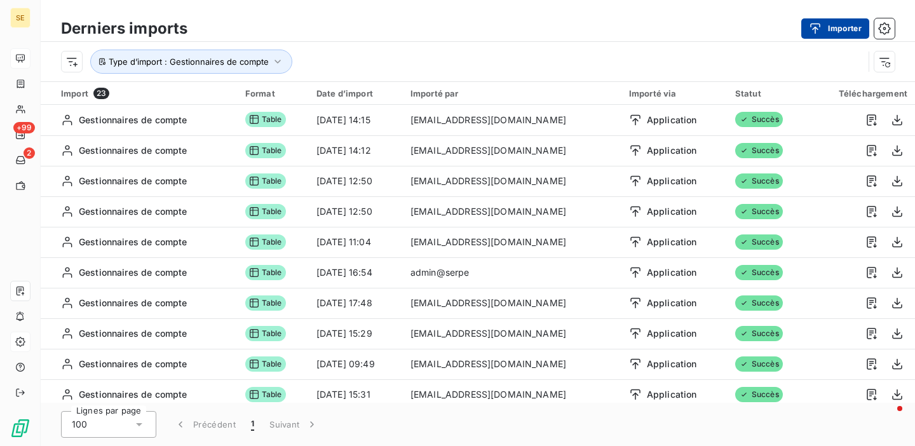
click at [822, 27] on div "button" at bounding box center [818, 28] width 19 height 13
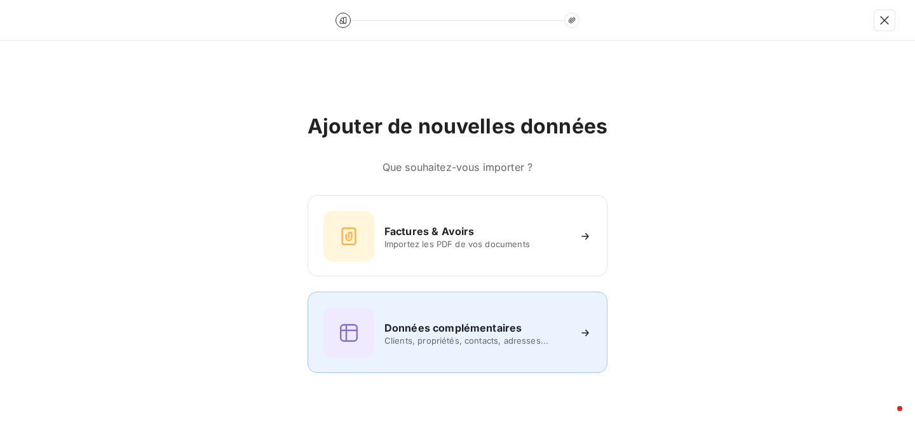
click at [436, 325] on h6 "Données complémentaires" at bounding box center [452, 327] width 137 height 15
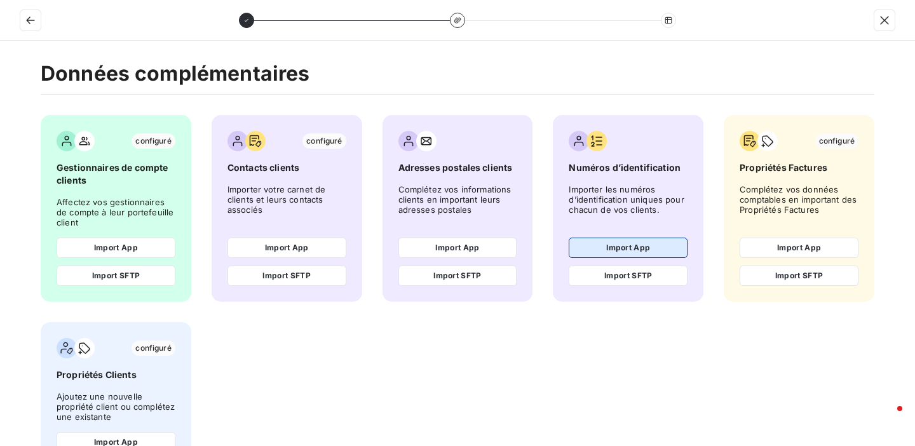
click at [614, 244] on button "Import App" at bounding box center [628, 248] width 119 height 20
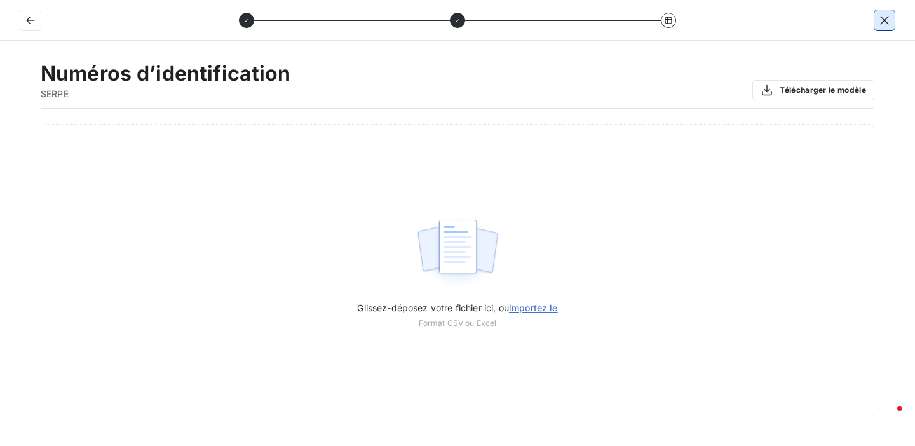
click at [884, 24] on icon "button" at bounding box center [884, 20] width 13 height 13
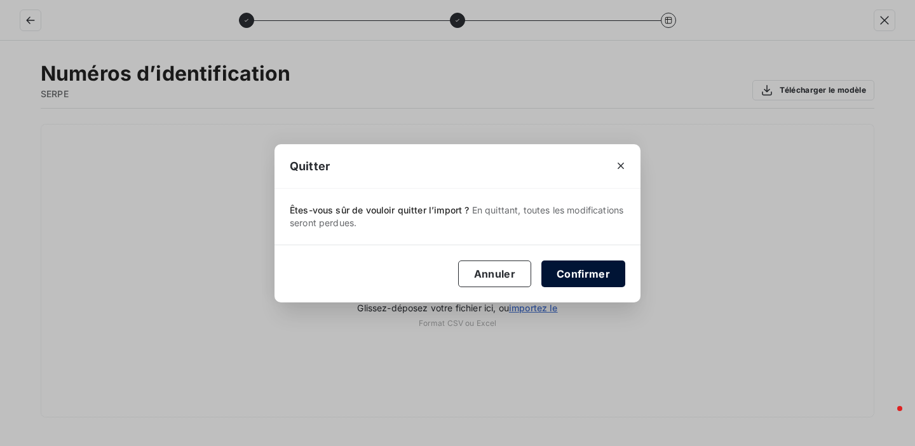
click at [578, 271] on button "Confirmer" at bounding box center [583, 273] width 84 height 27
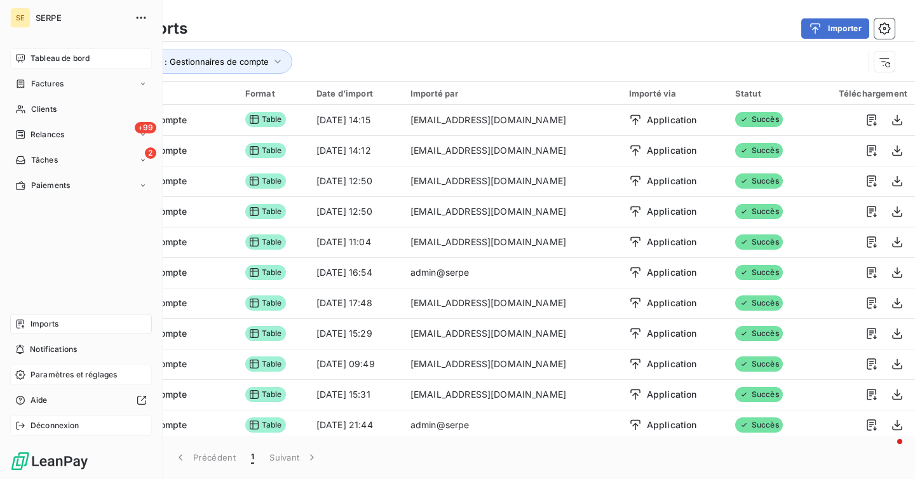
click at [68, 425] on span "Déconnexion" at bounding box center [54, 425] width 49 height 11
